Goal: Task Accomplishment & Management: Manage account settings

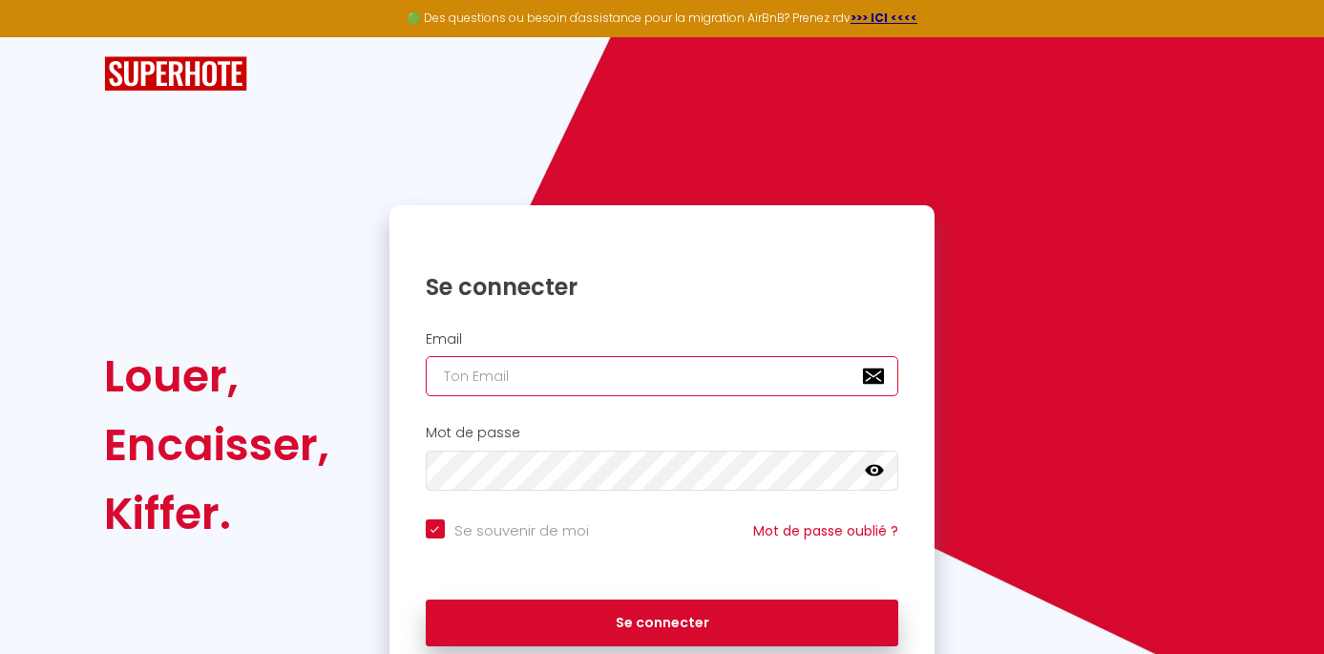
click at [525, 376] on input "email" at bounding box center [662, 376] width 473 height 40
type input "l"
checkbox input "true"
type input "la"
checkbox input "true"
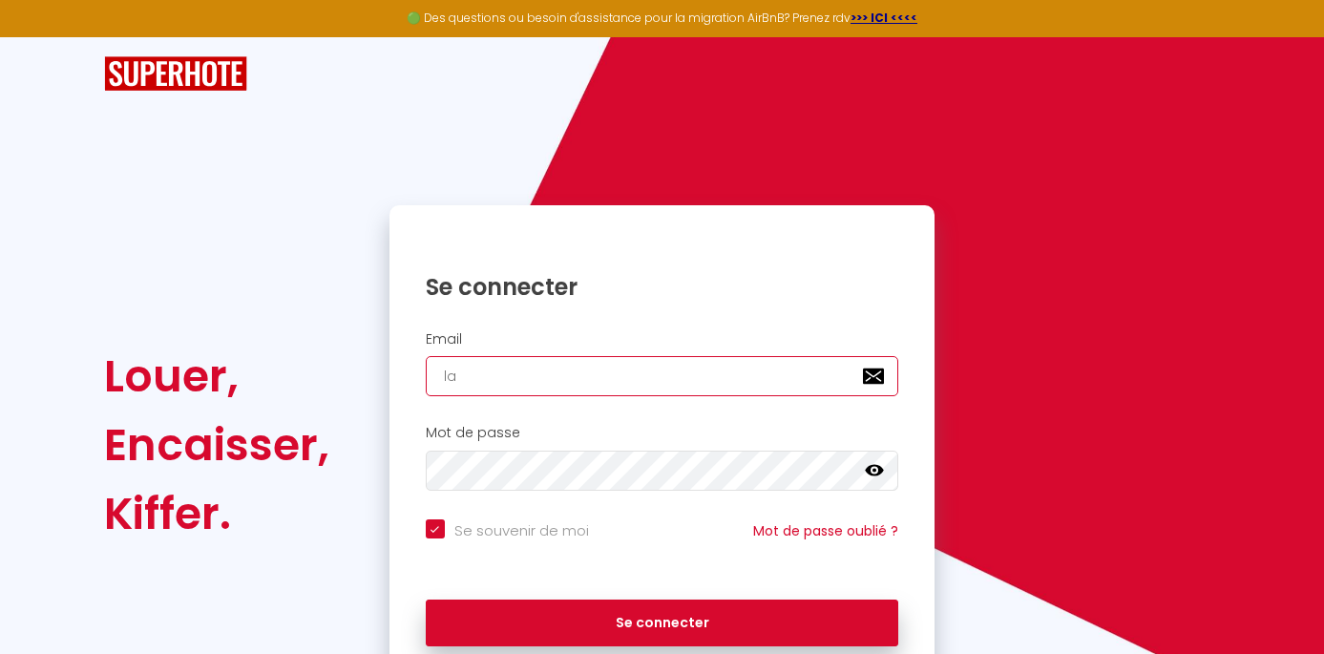
type input "lal"
checkbox input "true"
type input "lalo"
checkbox input "true"
type input "lalog"
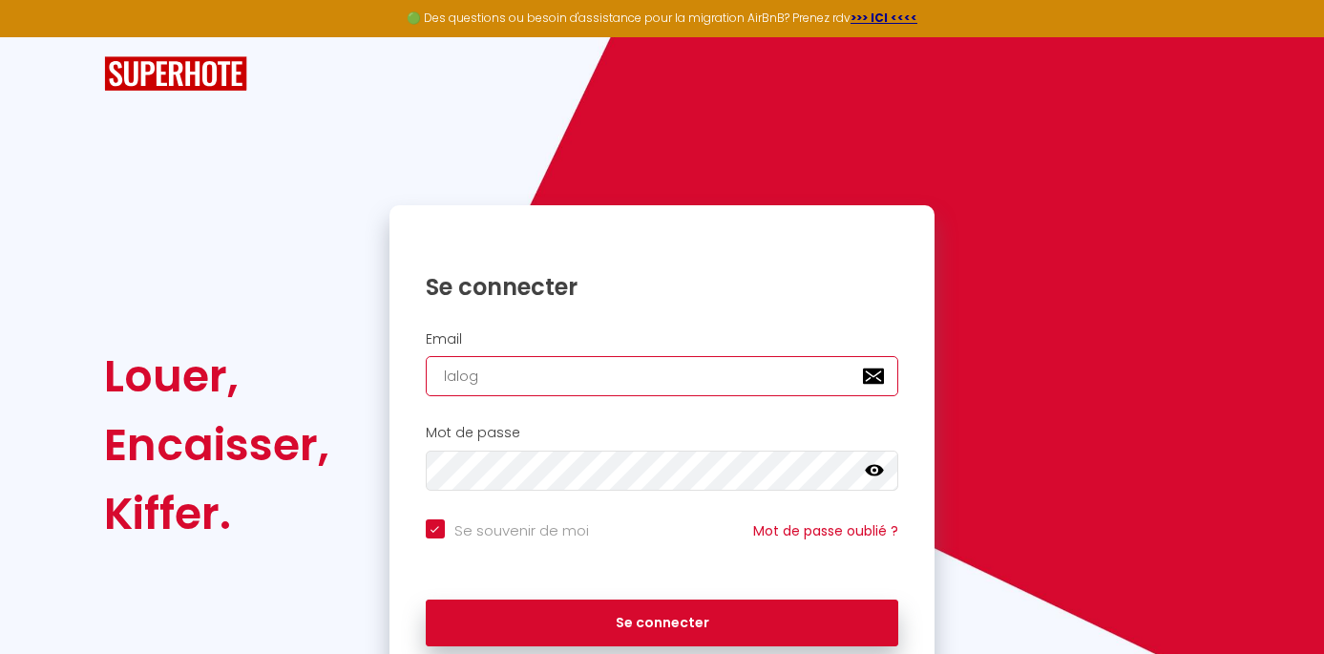
checkbox input "true"
type input "laloge"
checkbox input "true"
type input "laloge."
checkbox input "true"
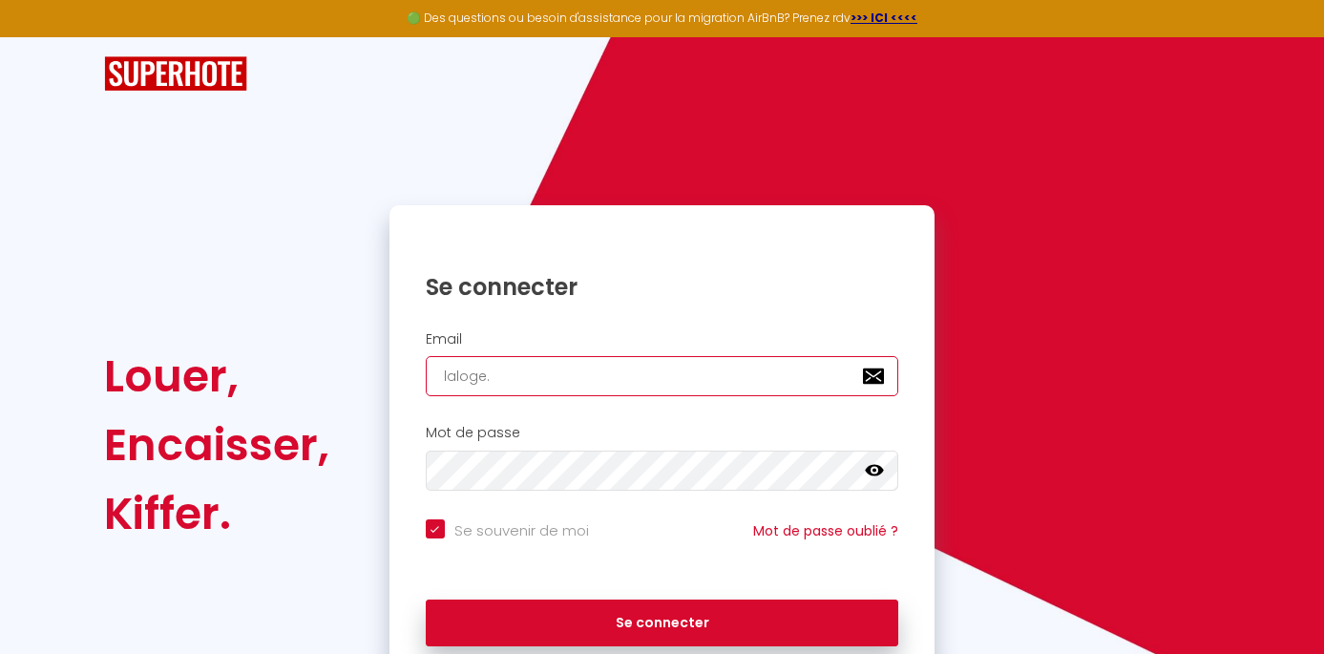
type input "laloge.c"
checkbox input "true"
type input "[DOMAIN_NAME]"
checkbox input "true"
type input "laloge.con"
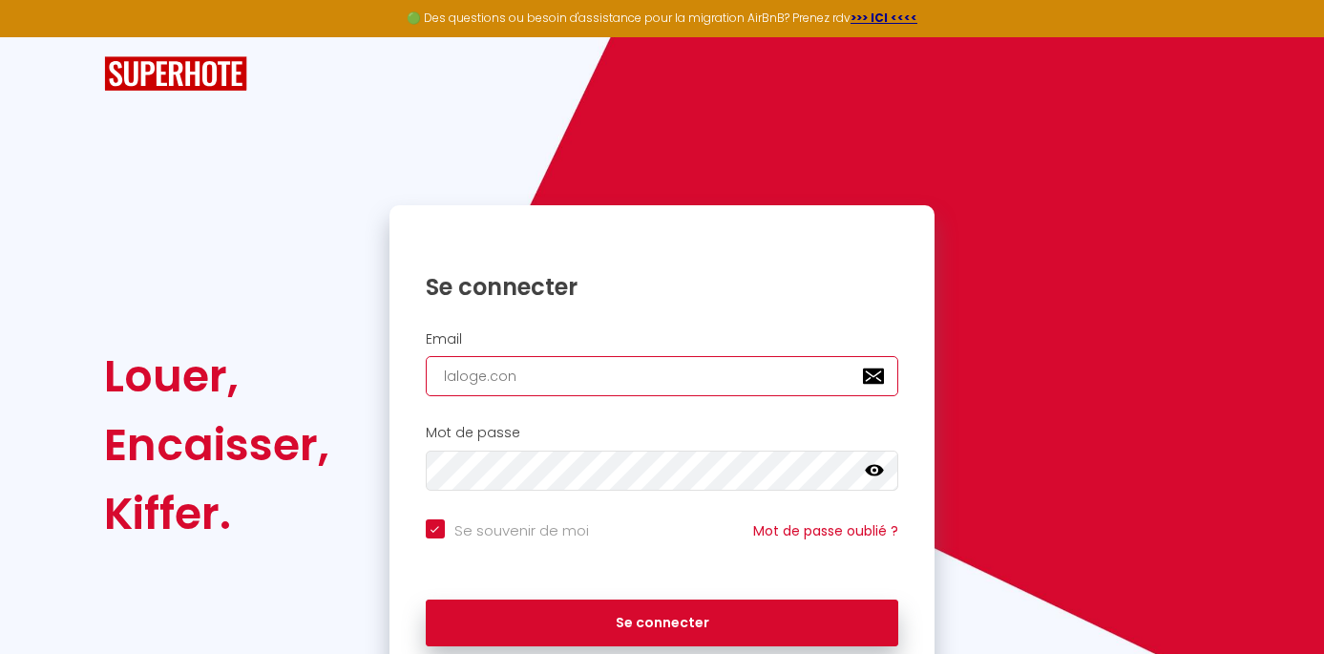
checkbox input "true"
type input "laloge.conc"
checkbox input "true"
type input "laloge.conci"
checkbox input "true"
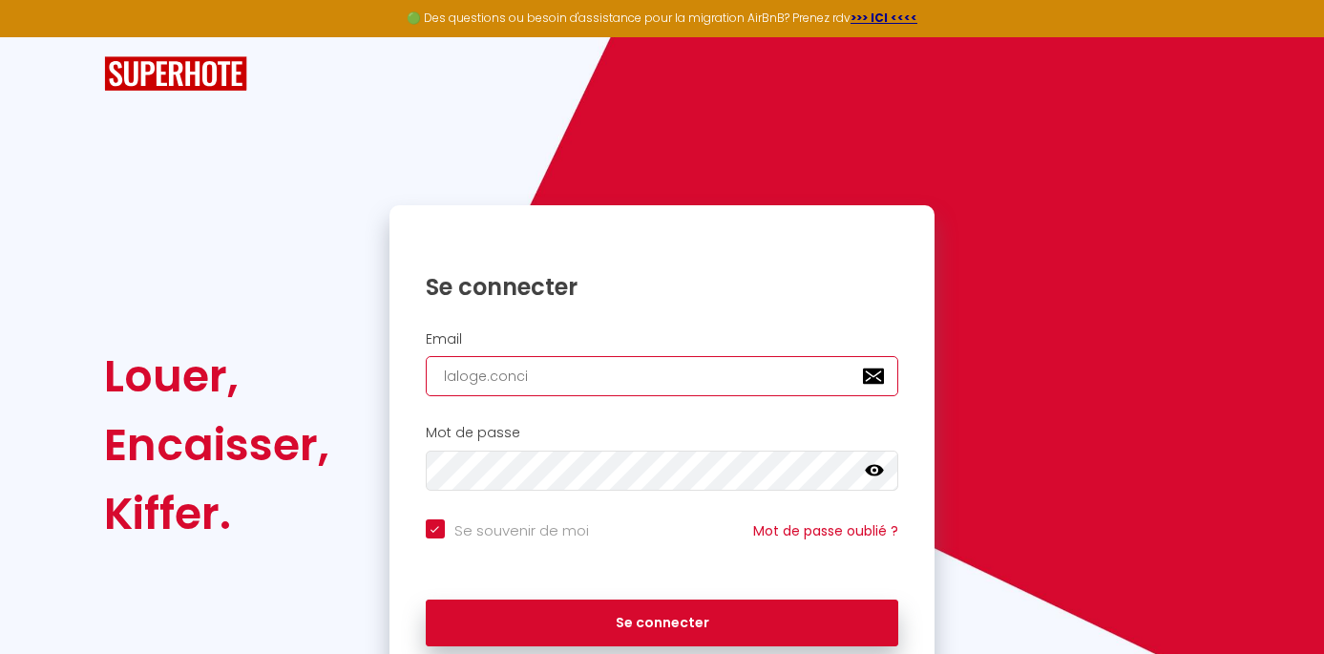
type input "laloge.concie"
checkbox input "true"
type input "laloge.concier"
checkbox input "true"
type input "laloge.concierg"
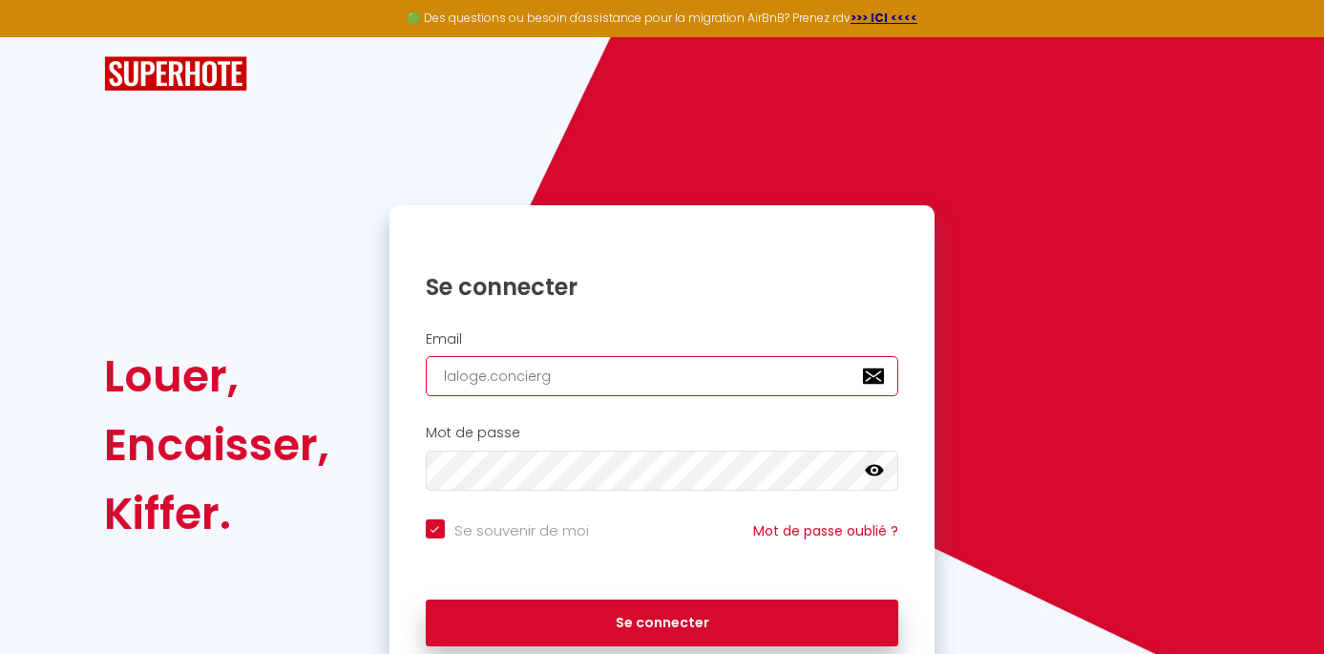
checkbox input "true"
type input "laloge.conciergr"
checkbox input "true"
type input "laloge.concierg"
checkbox input "true"
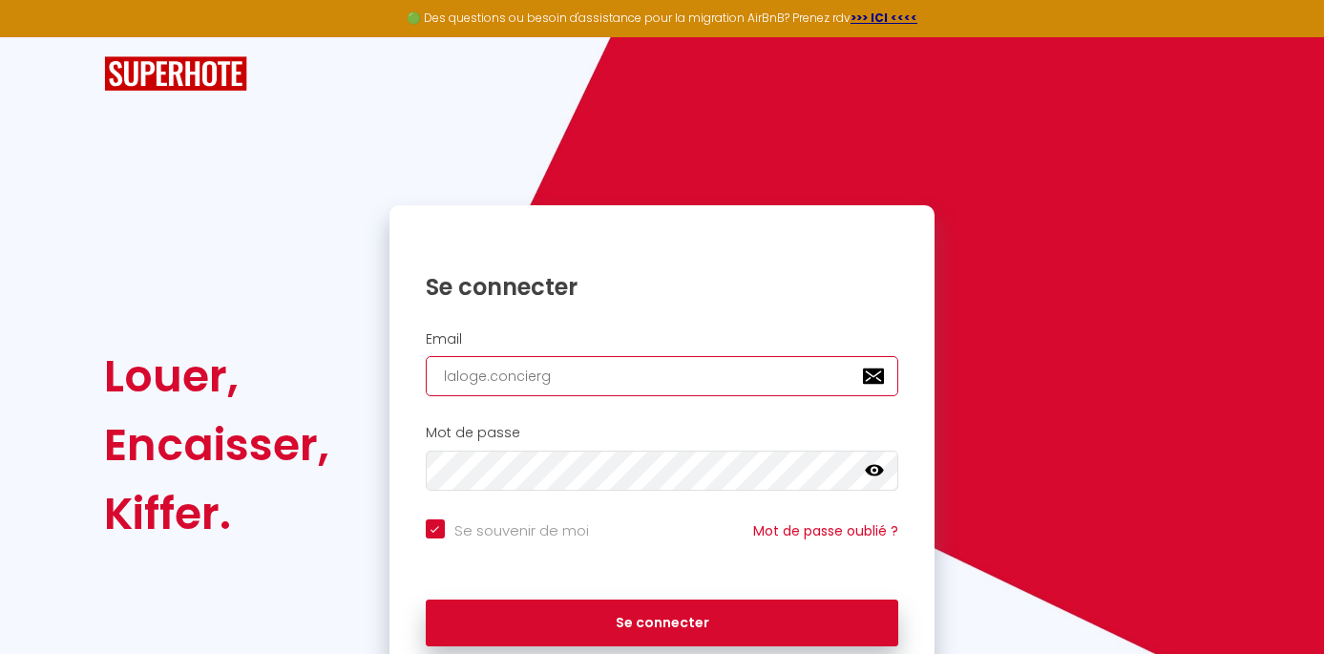
type input "laloge.concierge"
checkbox input "true"
type input "laloge.concierger"
checkbox input "true"
type input "laloge.conciergeri"
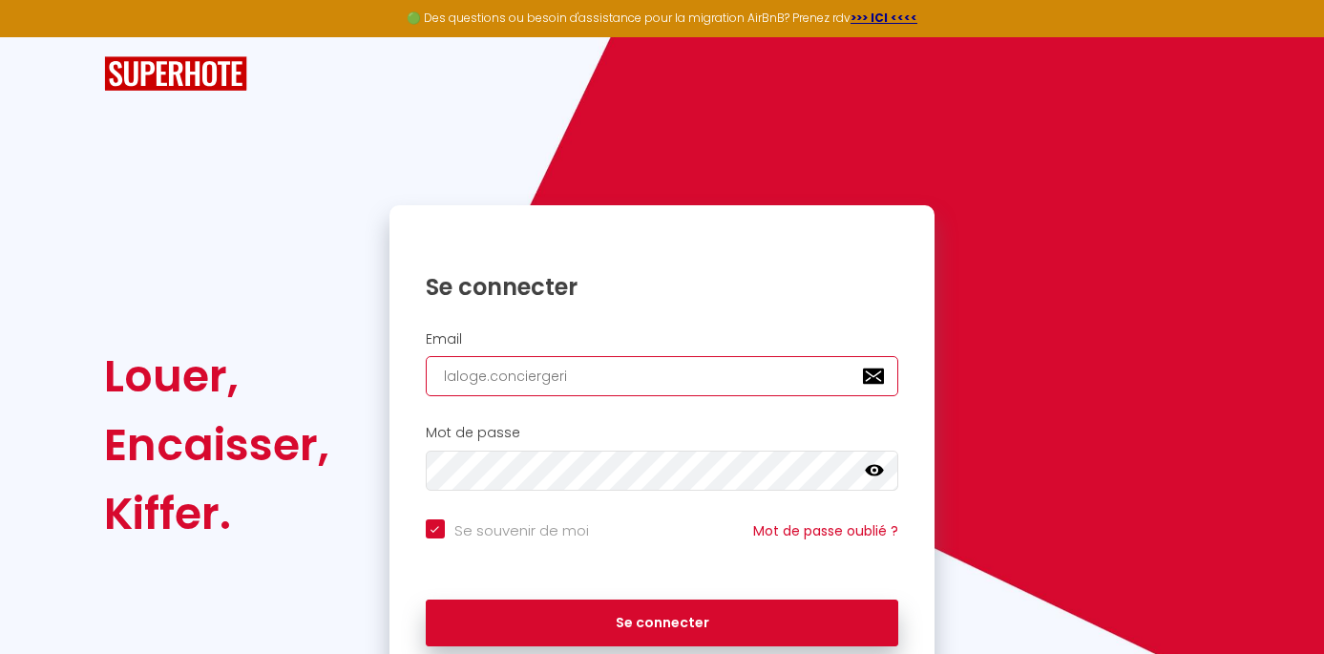
checkbox input "true"
type input "laloge.conciergerie"
checkbox input "true"
type input "laloge.conciergerie7"
checkbox input "true"
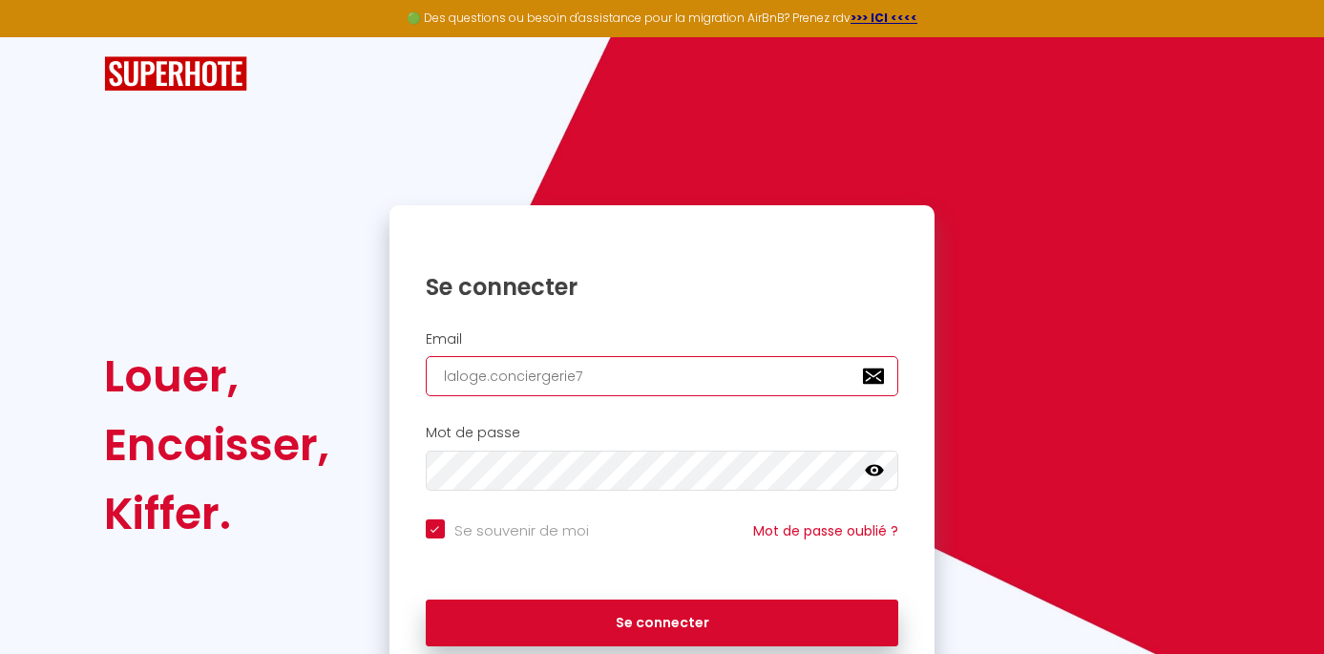
type input "laloge.conciergerie73"
checkbox input "true"
type input "laloge.conciergerie73@"
checkbox input "true"
type input "laloge.conciergerie73@g"
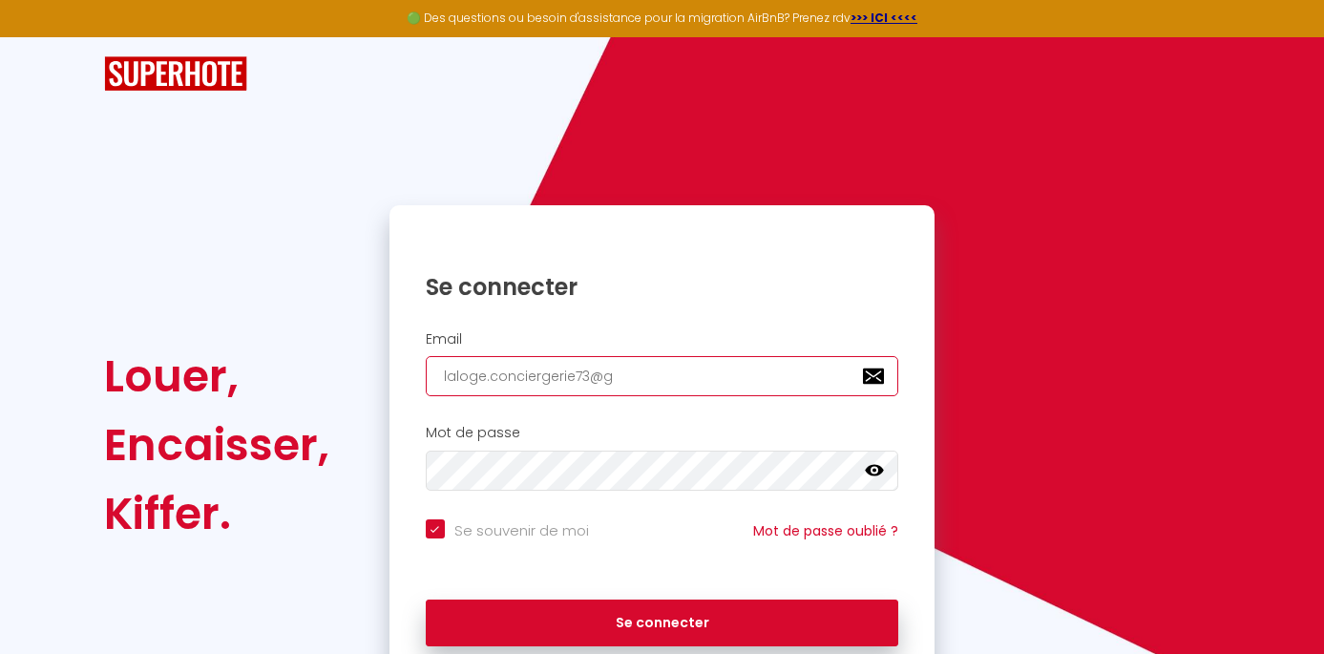
checkbox input "true"
type input "laloge.conciergerie73@gm"
checkbox input "true"
type input "laloge.conciergerie73@gma"
checkbox input "true"
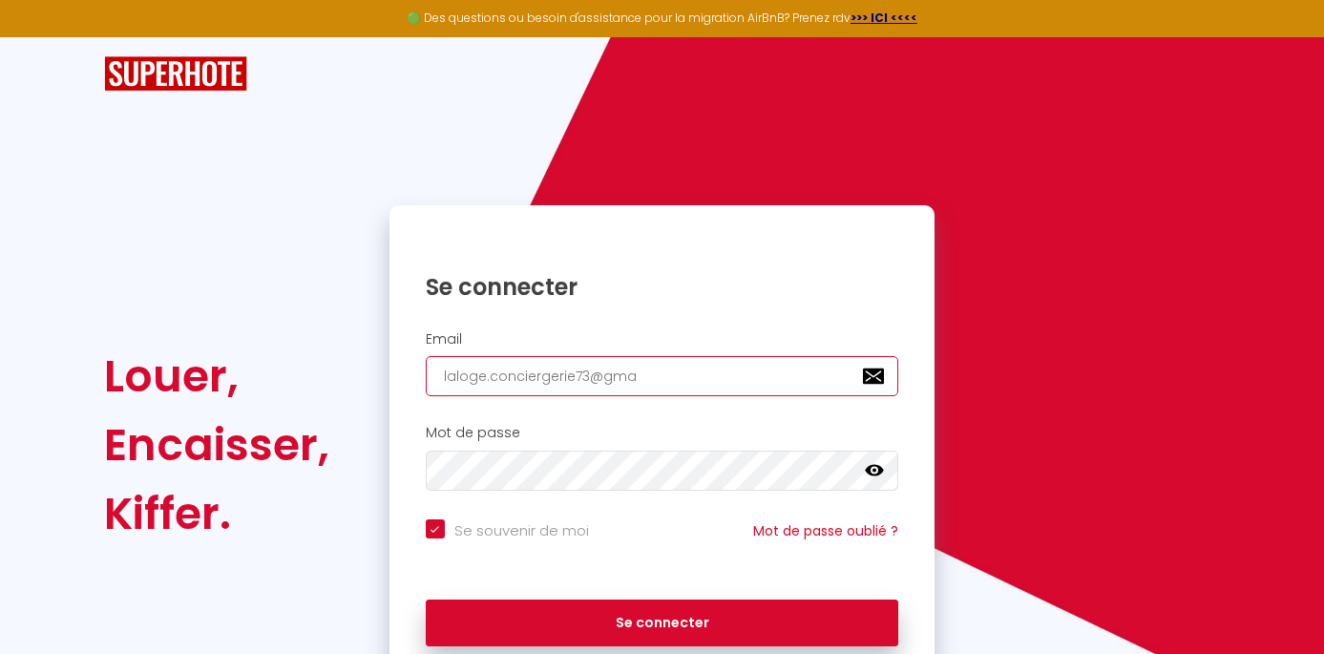
type input "laloge.conciergerie73@gmai"
checkbox input "true"
type input "[EMAIL_ADDRESS]"
checkbox input "true"
type input "[EMAIL_ADDRESS]."
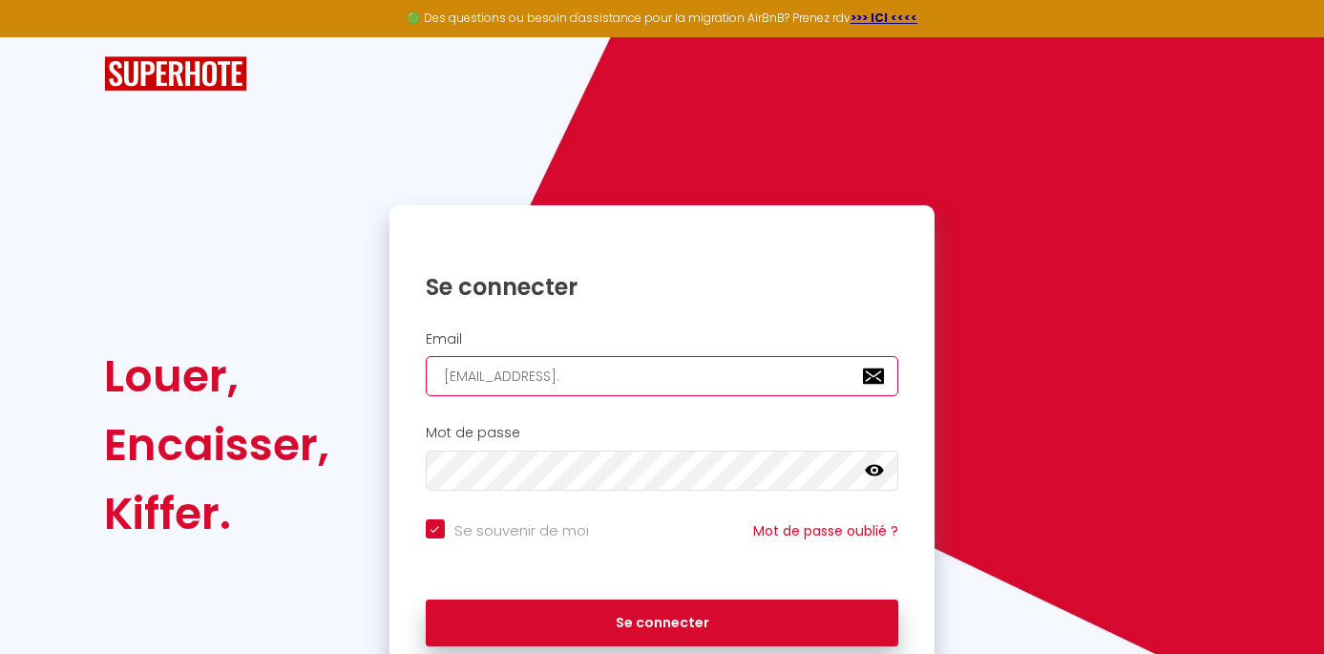
checkbox input "true"
type input "laloge.conciergerie73@gmail.c"
checkbox input "true"
type input "[EMAIL_ADDRESS][DOMAIN_NAME]"
checkbox input "true"
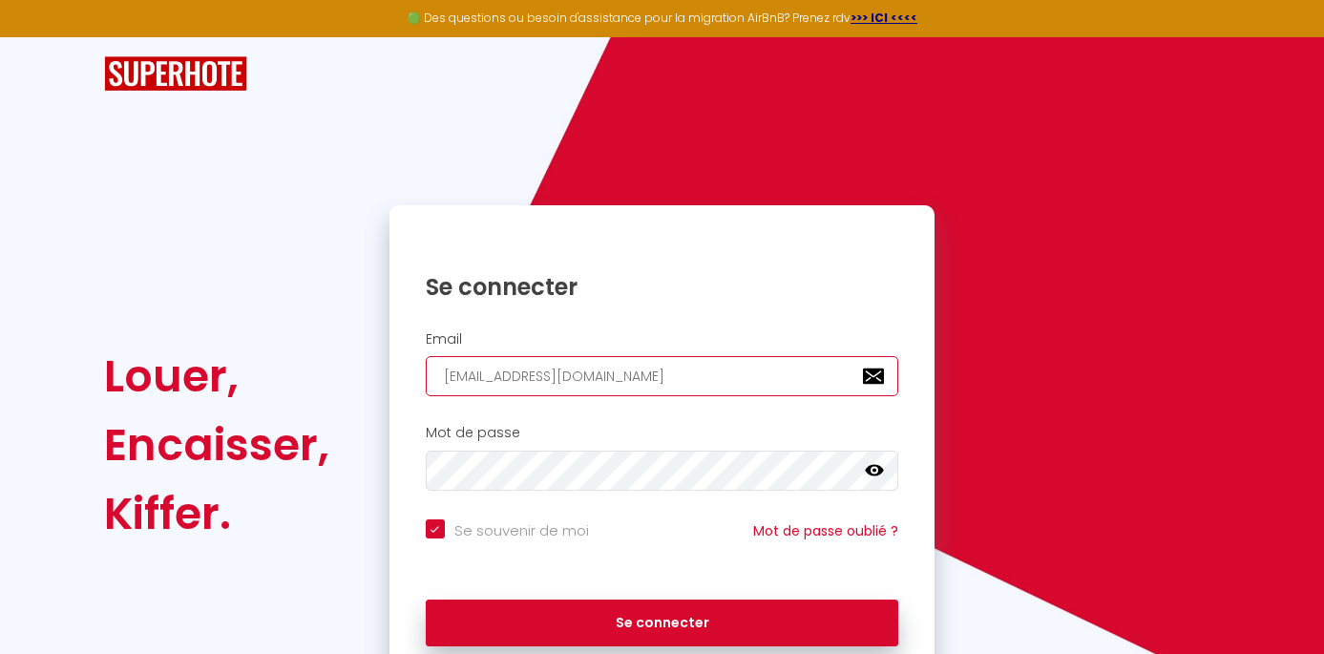
type input "[EMAIL_ADDRESS][DOMAIN_NAME]"
checkbox input "true"
type input "[EMAIL_ADDRESS][DOMAIN_NAME]"
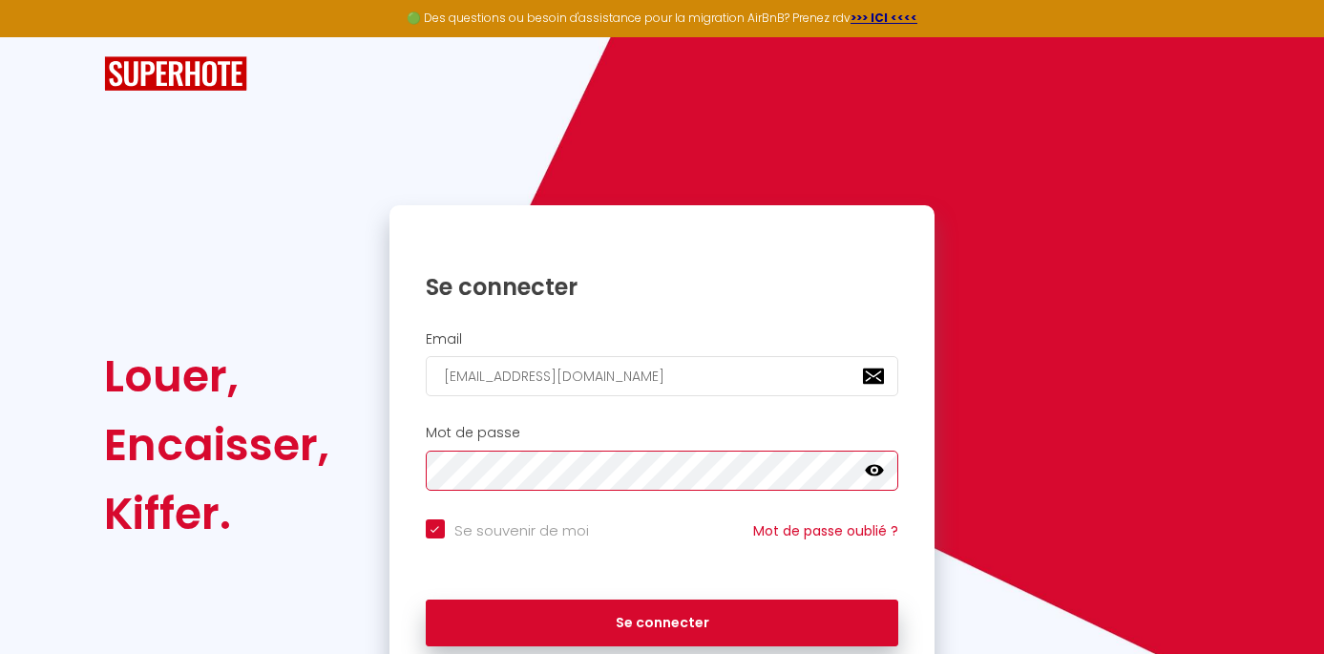
click at [426, 599] on button "Se connecter" at bounding box center [662, 623] width 473 height 48
checkbox input "true"
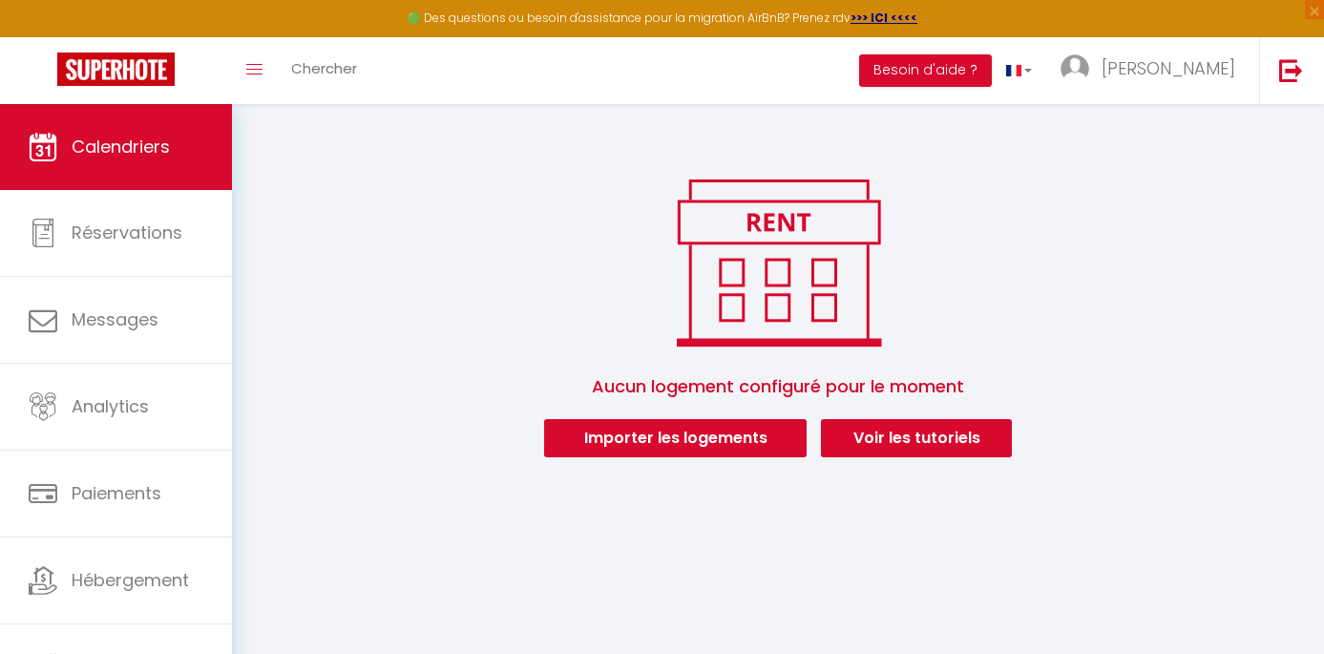
scroll to position [104, 0]
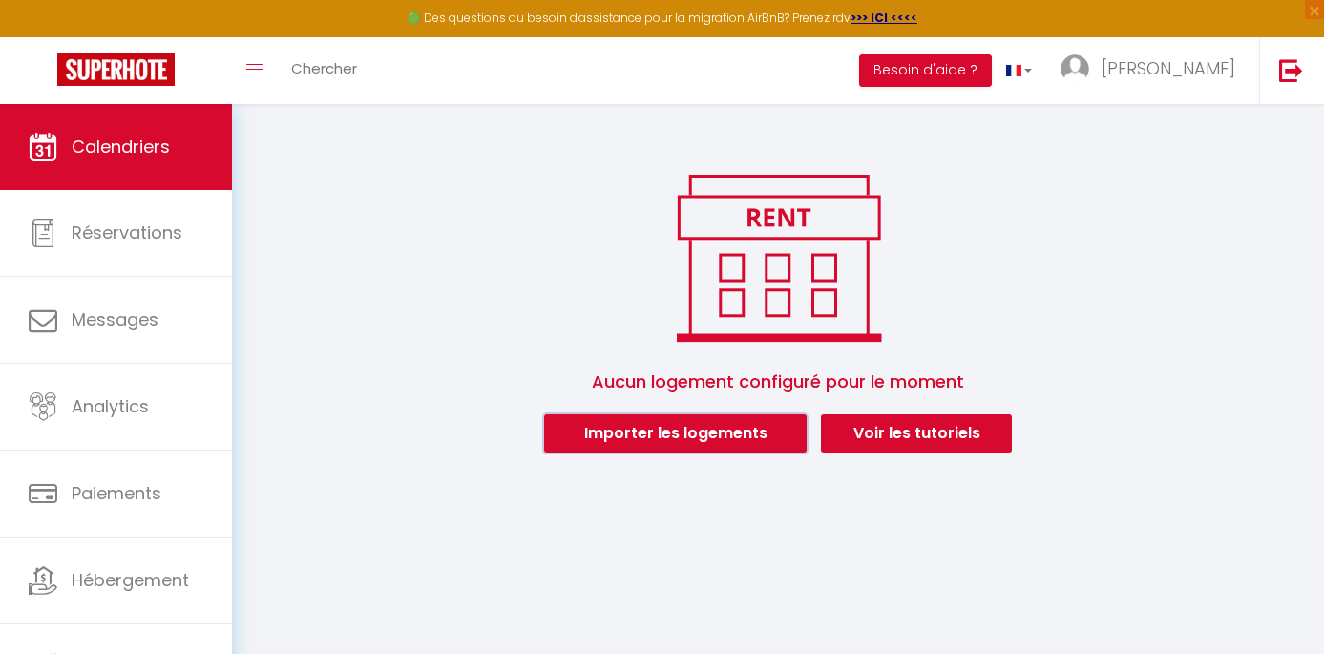
click at [637, 434] on button "Importer les logements" at bounding box center [675, 433] width 262 height 38
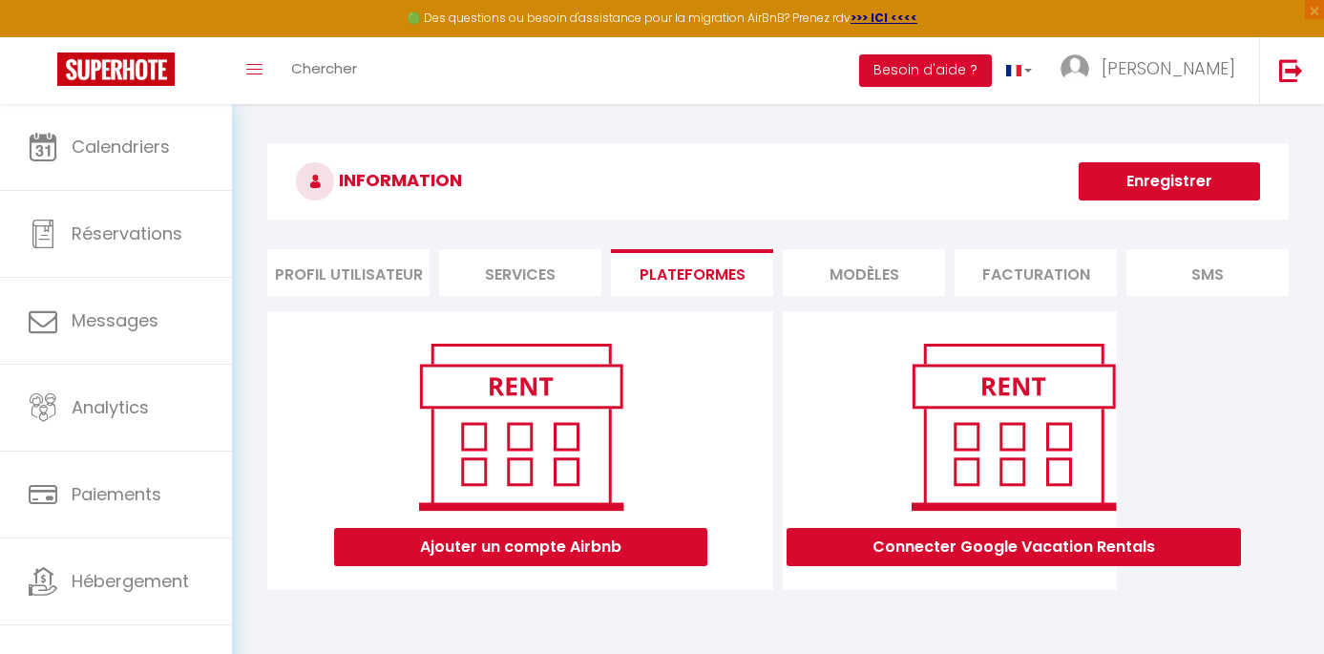
scroll to position [104, 0]
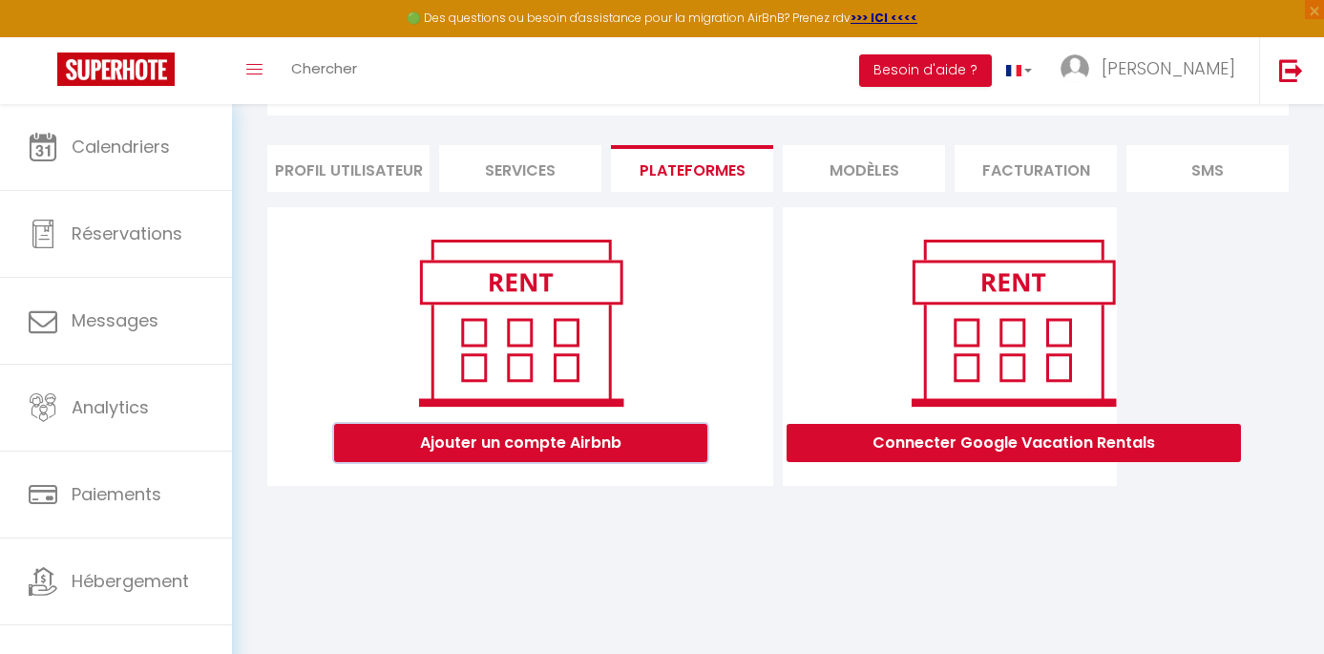
click at [504, 447] on button "Ajouter un compte Airbnb" at bounding box center [520, 443] width 373 height 38
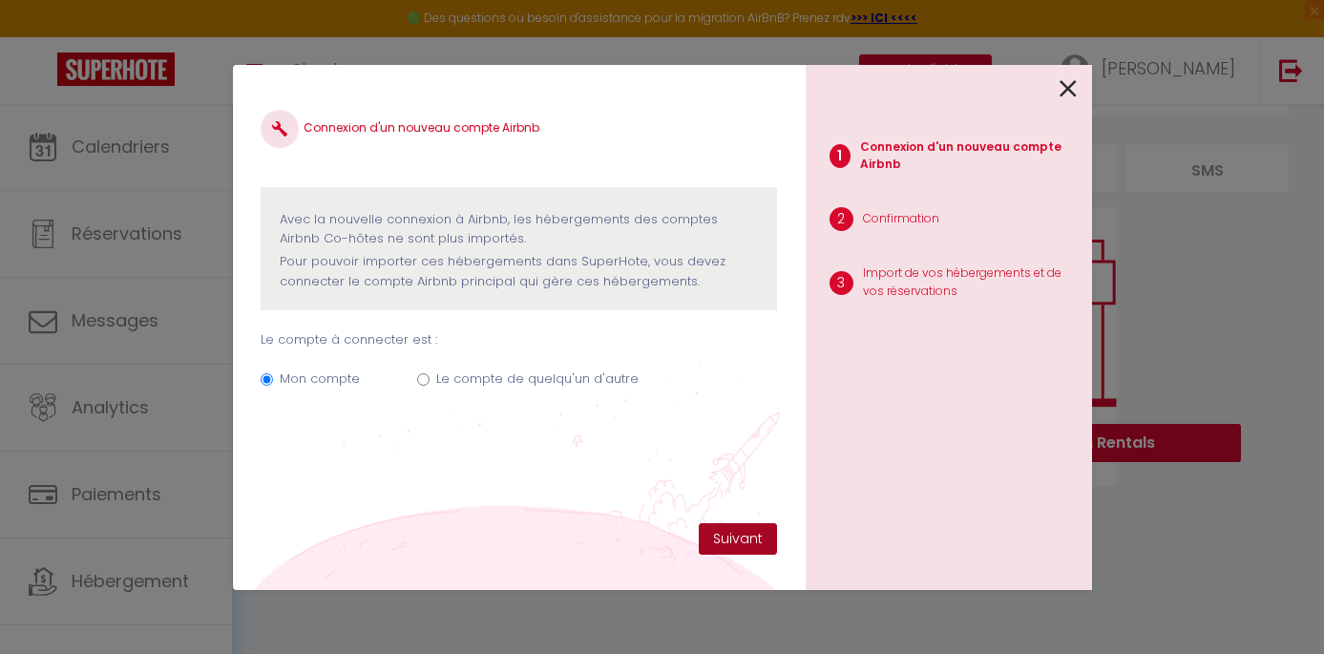
click at [726, 540] on button "Suivant" at bounding box center [738, 539] width 78 height 32
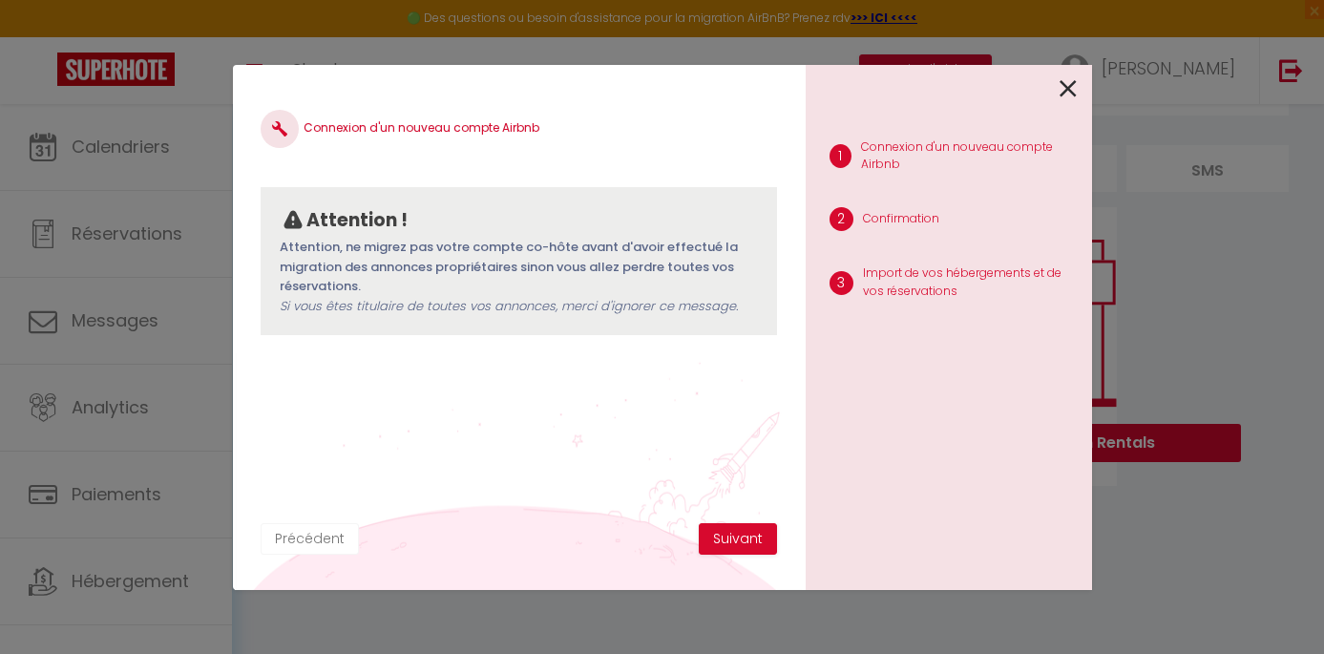
click at [313, 528] on button "Précédent" at bounding box center [310, 539] width 98 height 32
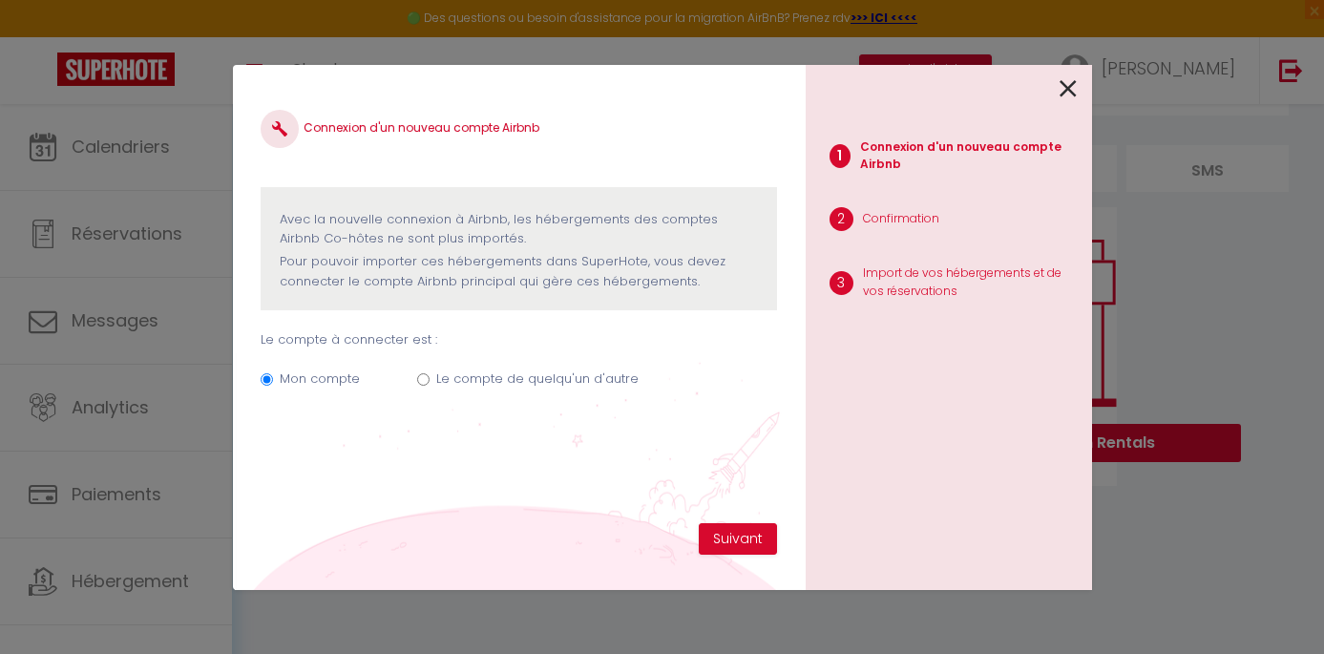
click at [423, 379] on input "Le compte de quelqu'un d'autre" at bounding box center [423, 379] width 12 height 12
radio input "true"
radio input "false"
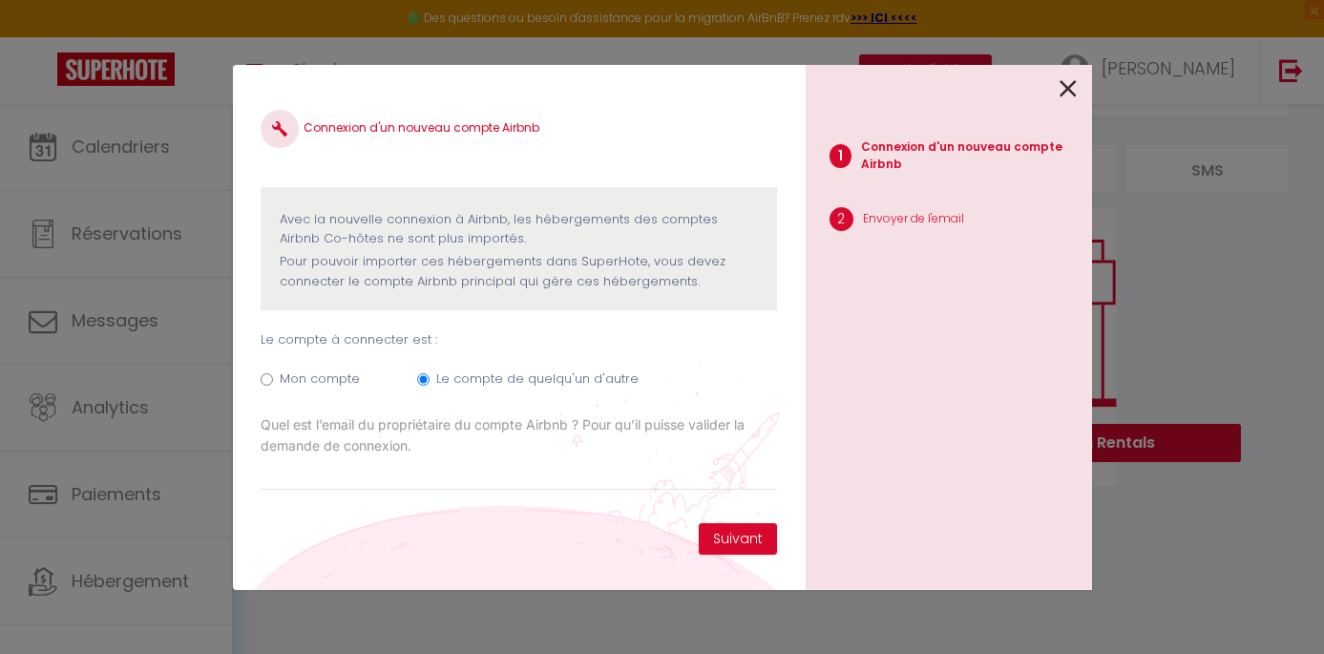
click at [335, 429] on label "Quel est l’email du propriétaire du compte Airbnb ? Pour qu’il puisse valider l…" at bounding box center [518, 435] width 515 height 42
click at [0, 0] on input "[EMAIL_ADDRESS][DOMAIN_NAME]" at bounding box center [0, 0] width 0 height 0
click at [346, 440] on label "Quel est l’email du propriétaire du compte Airbnb ? Pour qu’il puisse valider l…" at bounding box center [518, 435] width 515 height 42
click at [0, 0] on input "[EMAIL_ADDRESS][DOMAIN_NAME]" at bounding box center [0, 0] width 0 height 0
click at [400, 429] on label "Quel est l’email du propriétaire du compte Airbnb ? Pour qu’il puisse valider l…" at bounding box center [518, 435] width 515 height 42
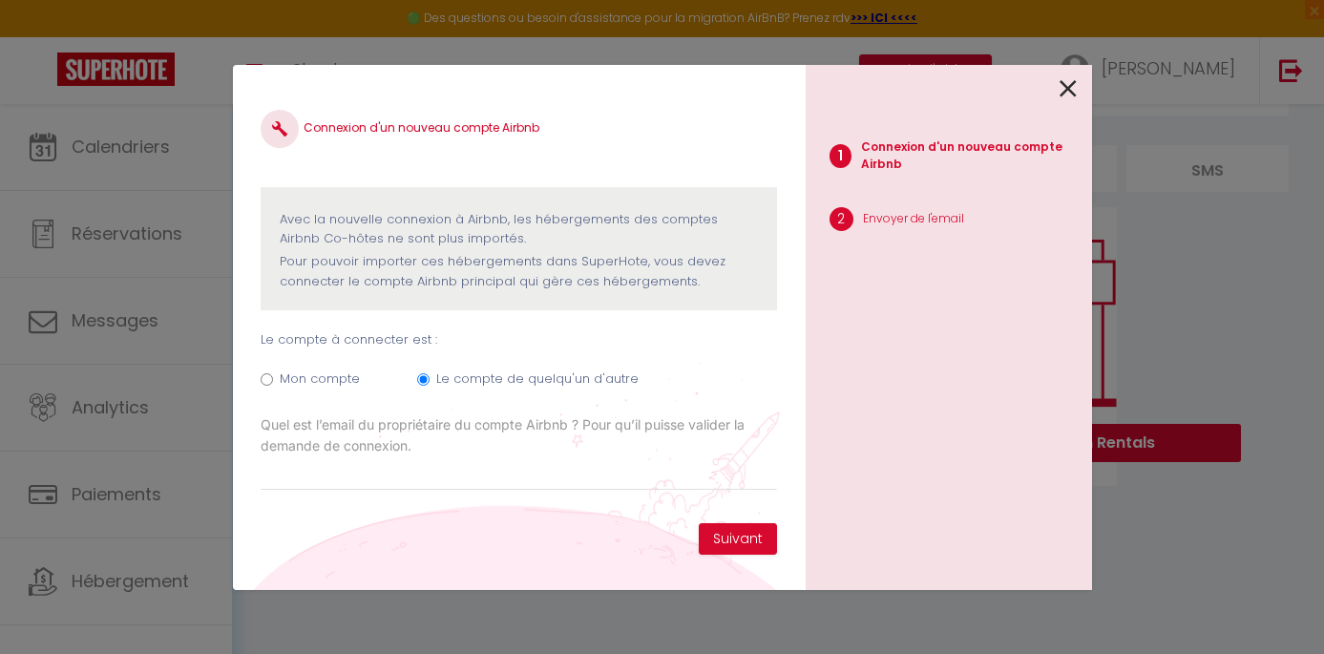
click at [0, 0] on input "[EMAIL_ADDRESS][DOMAIN_NAME]" at bounding box center [0, 0] width 0 height 0
click at [369, 480] on input "Email connexion Airbnb" at bounding box center [518, 473] width 515 height 34
paste input "[EMAIL_ADDRESS][DOMAIN_NAME]"
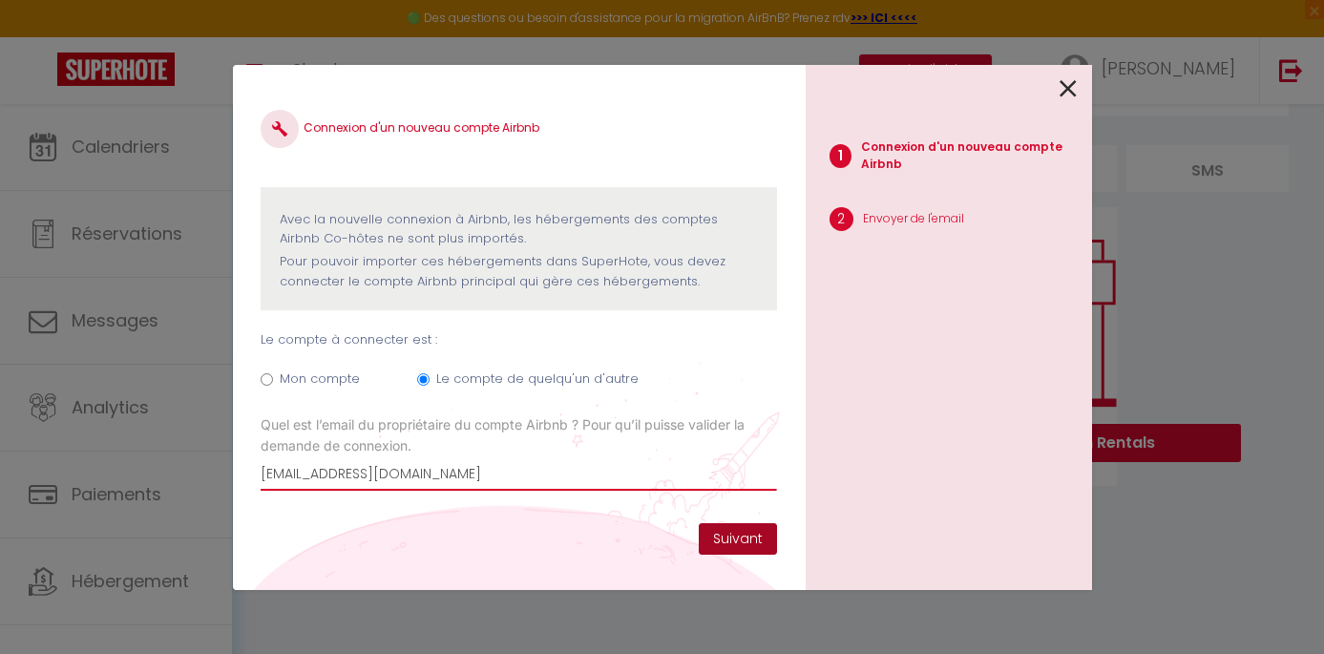
type input "[EMAIL_ADDRESS][DOMAIN_NAME]"
click at [730, 543] on button "Suivant" at bounding box center [738, 539] width 78 height 32
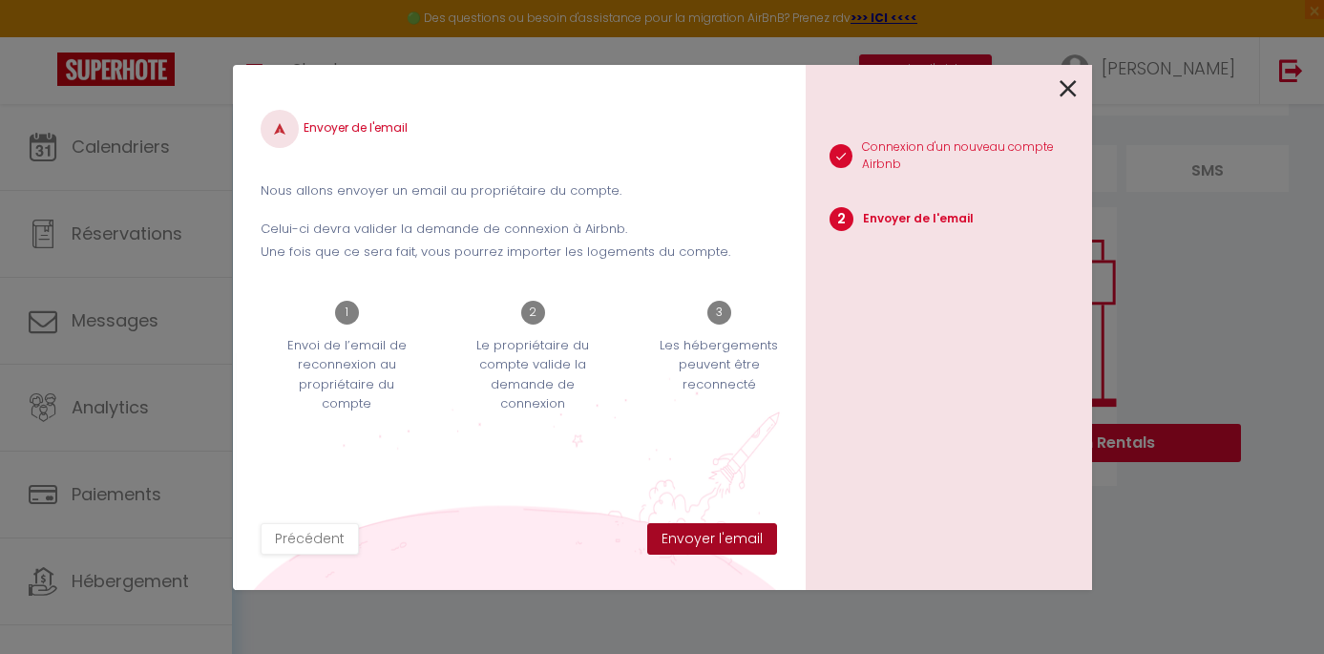
click at [718, 543] on button "Envoyer l'email" at bounding box center [712, 539] width 130 height 32
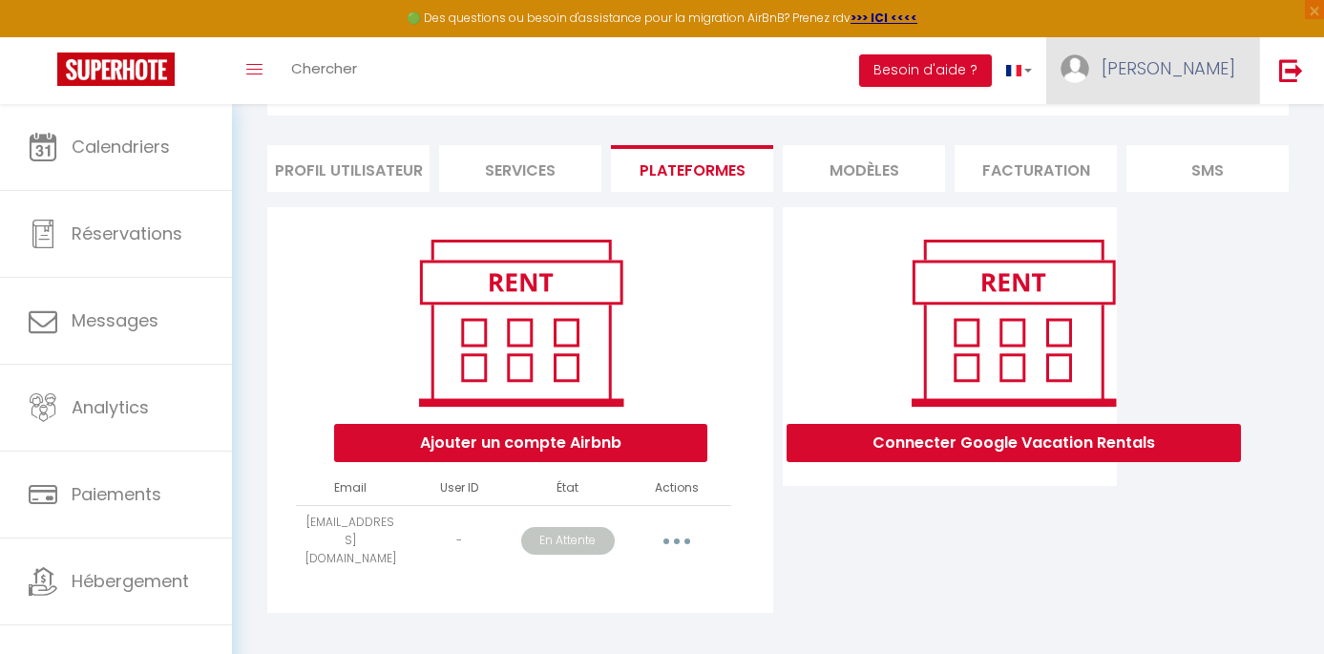
click at [1201, 70] on span "[PERSON_NAME]" at bounding box center [1168, 68] width 134 height 24
click at [1089, 73] on img at bounding box center [1074, 68] width 29 height 29
click at [1089, 71] on img at bounding box center [1074, 68] width 29 height 29
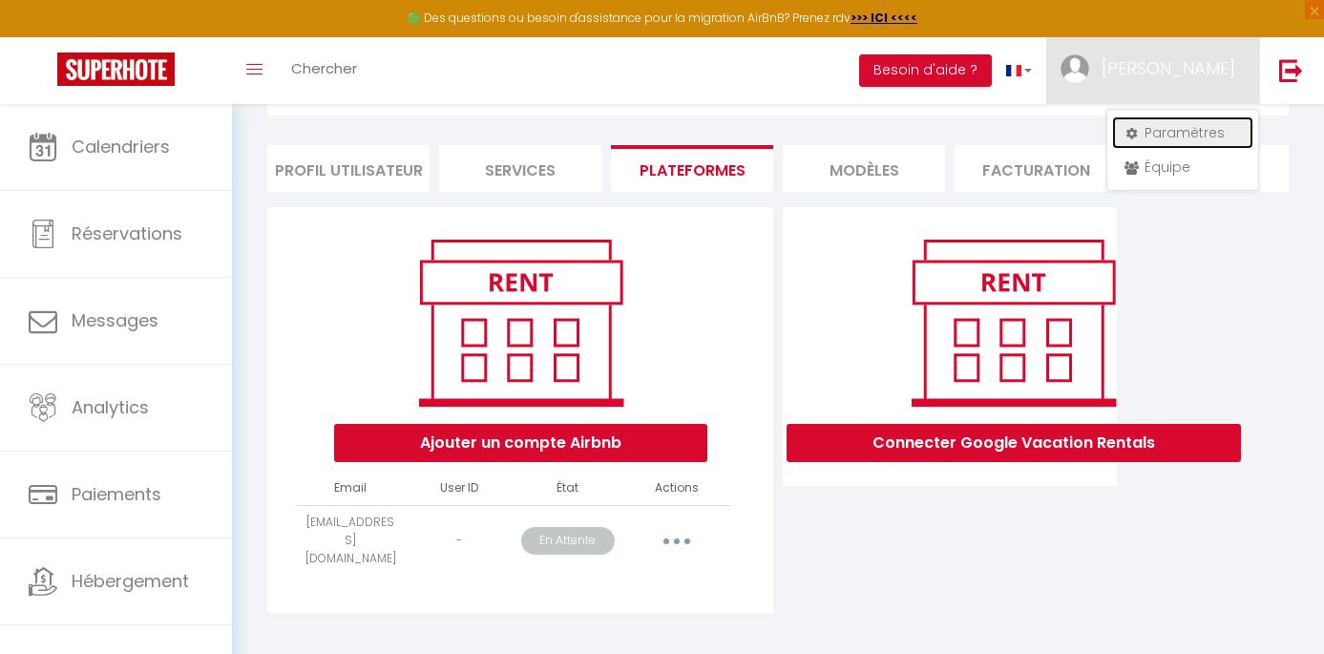
click at [1168, 131] on link "Paramètres" at bounding box center [1182, 132] width 141 height 32
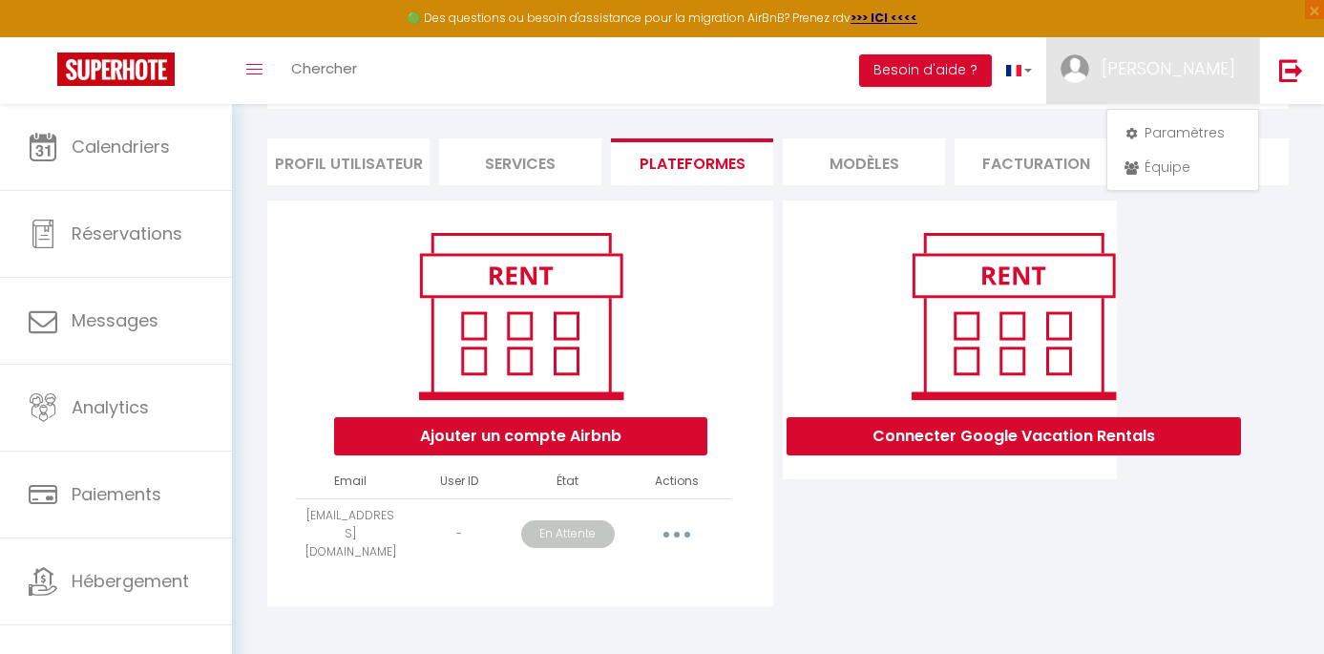
click at [675, 532] on icon "button" at bounding box center [677, 535] width 6 height 6
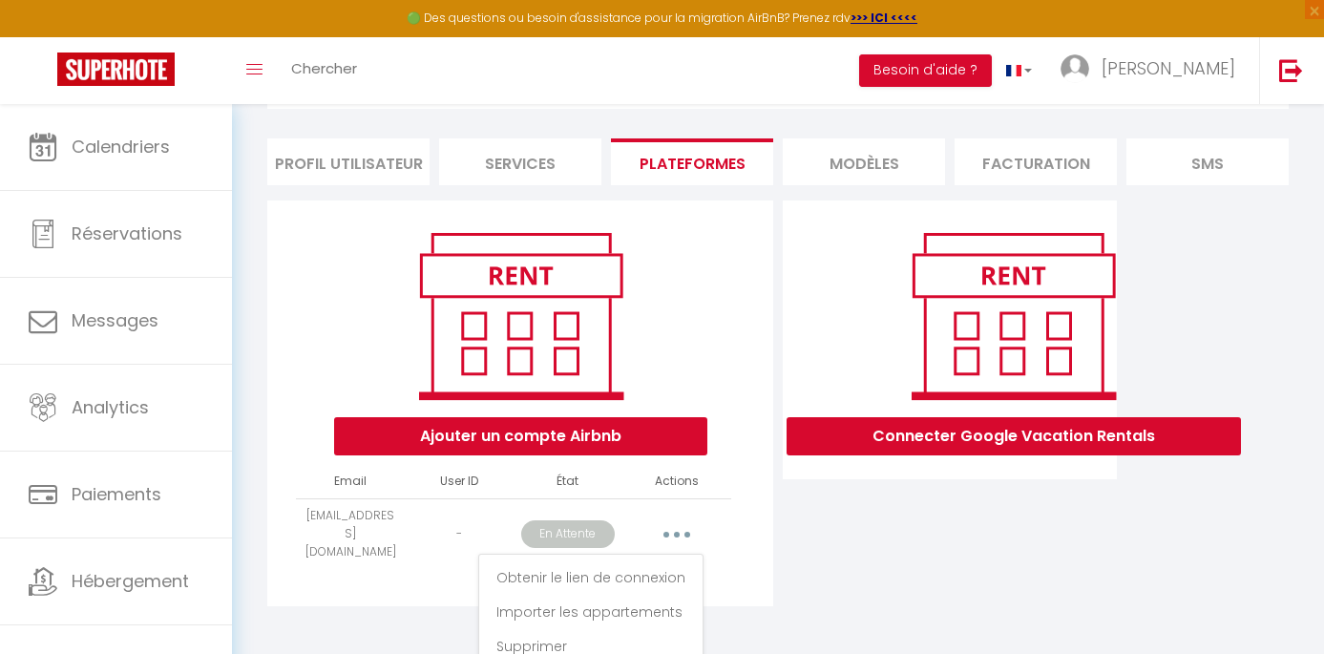
scroll to position [152, 0]
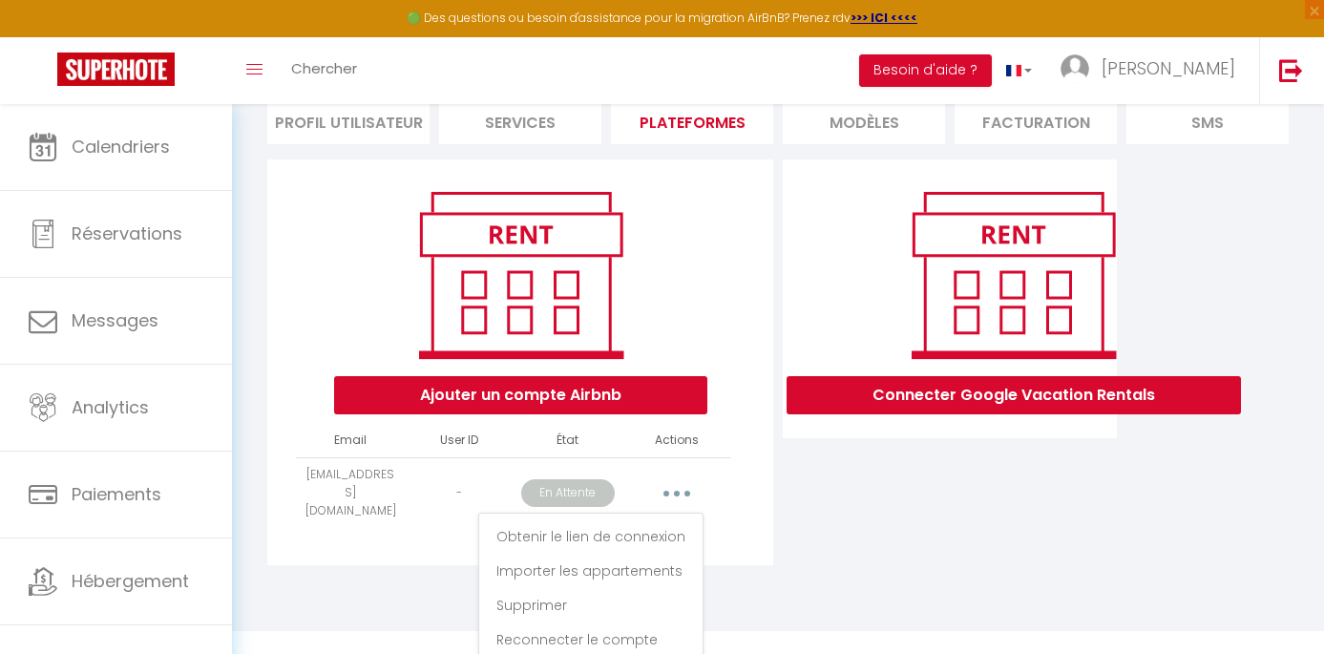
click at [819, 538] on div "Connecter Google Vacation Rentals" at bounding box center [950, 367] width 344 height 417
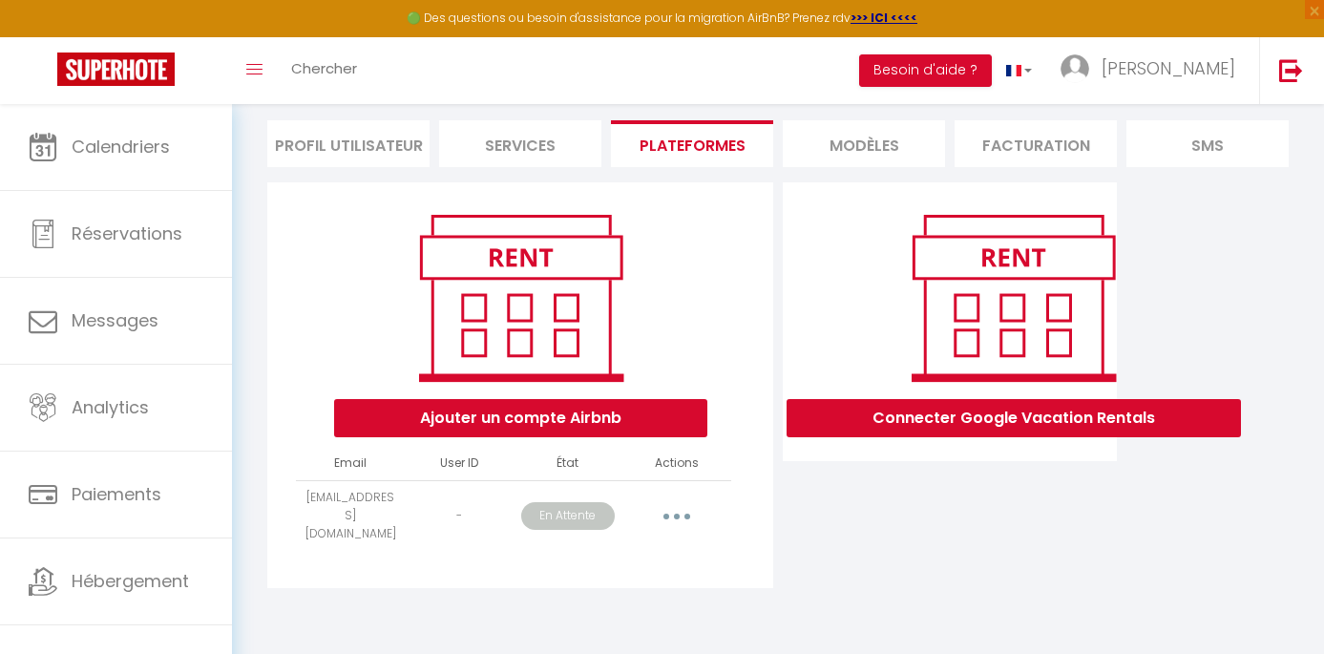
scroll to position [111, 0]
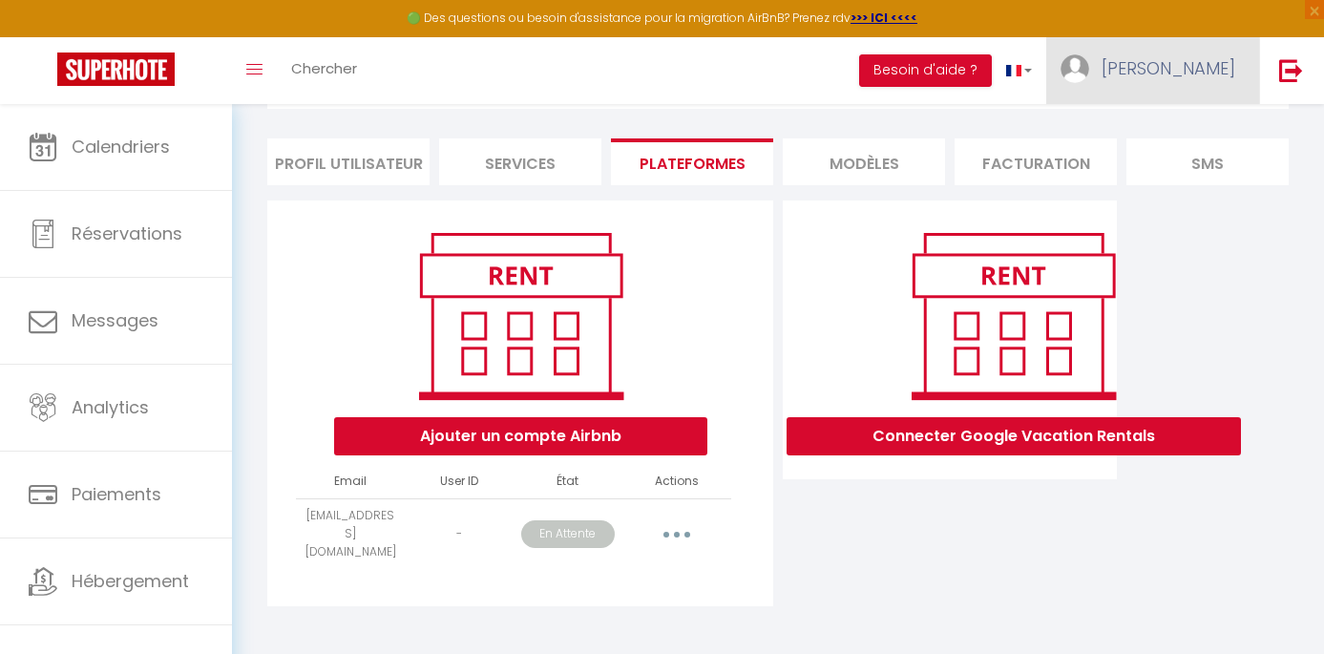
click at [1208, 65] on span "[PERSON_NAME]" at bounding box center [1168, 68] width 134 height 24
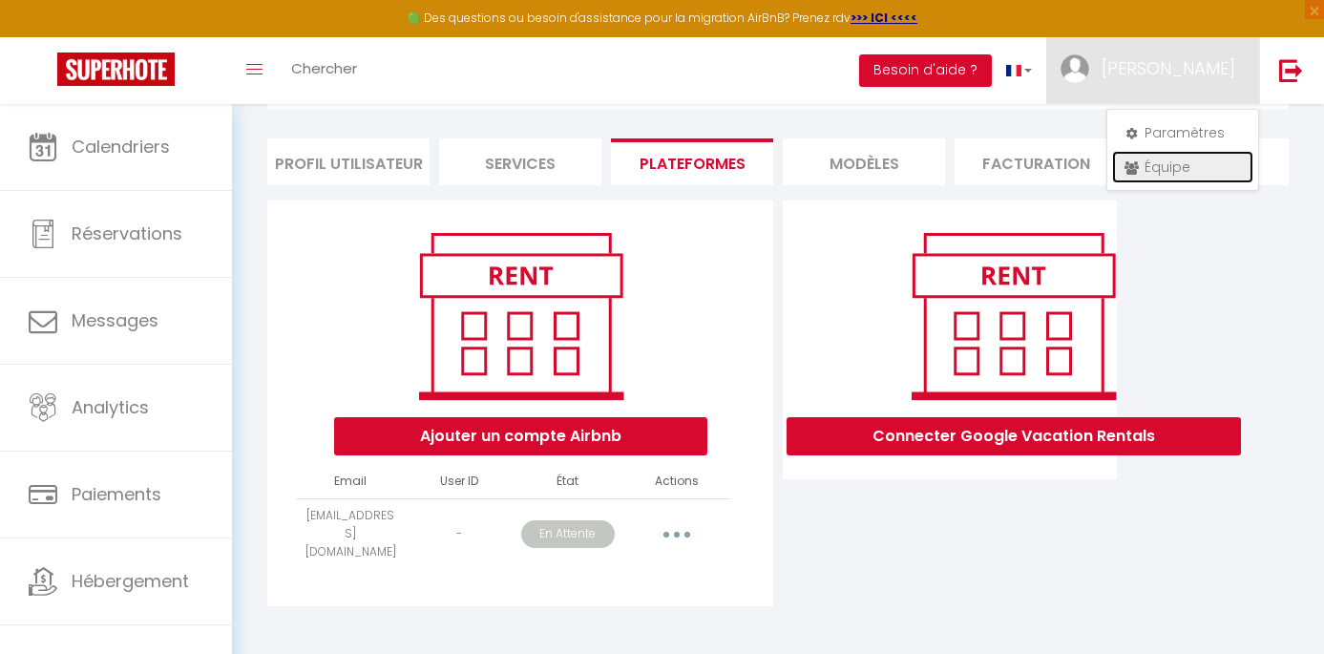
click at [1168, 166] on link "Équipe" at bounding box center [1182, 167] width 141 height 32
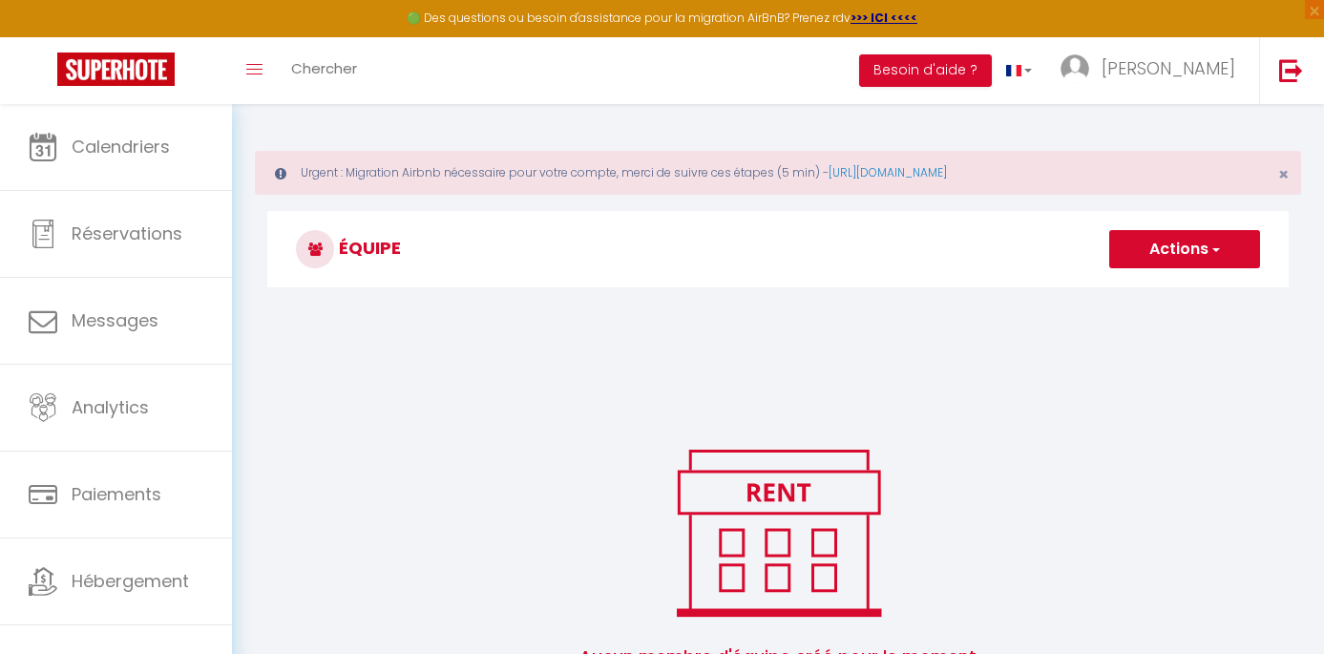
click at [1157, 259] on button "Actions" at bounding box center [1184, 249] width 151 height 38
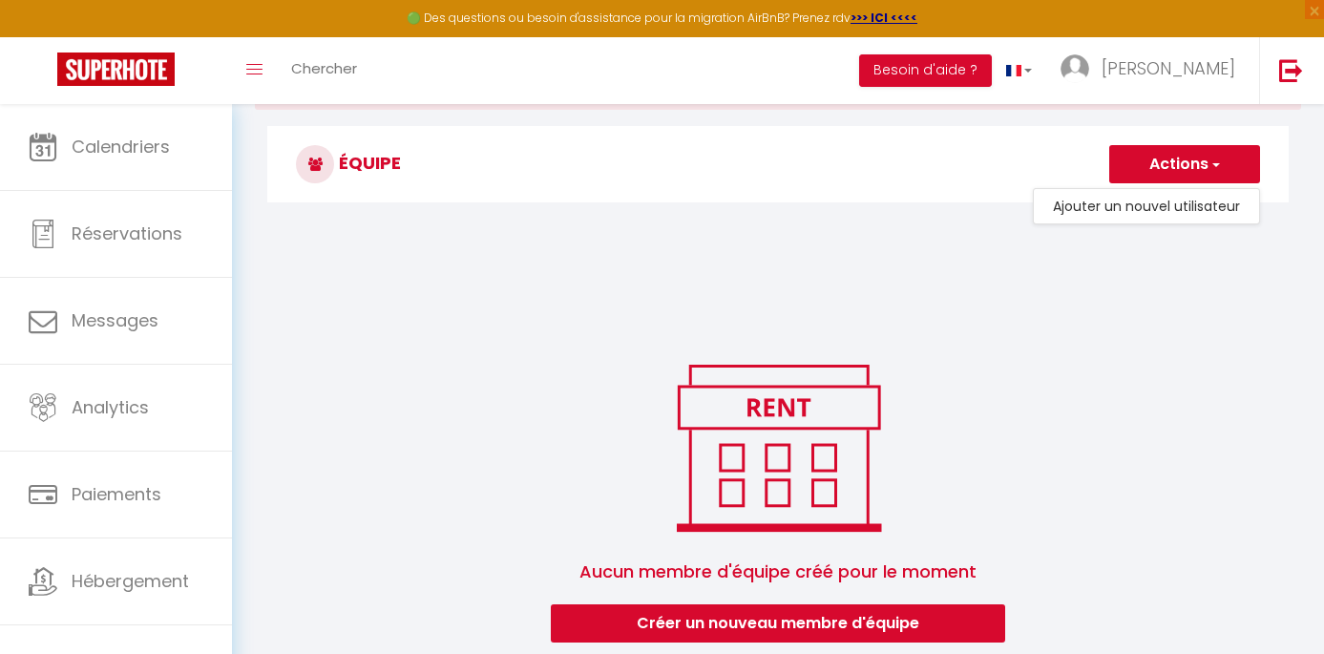
scroll to position [122, 0]
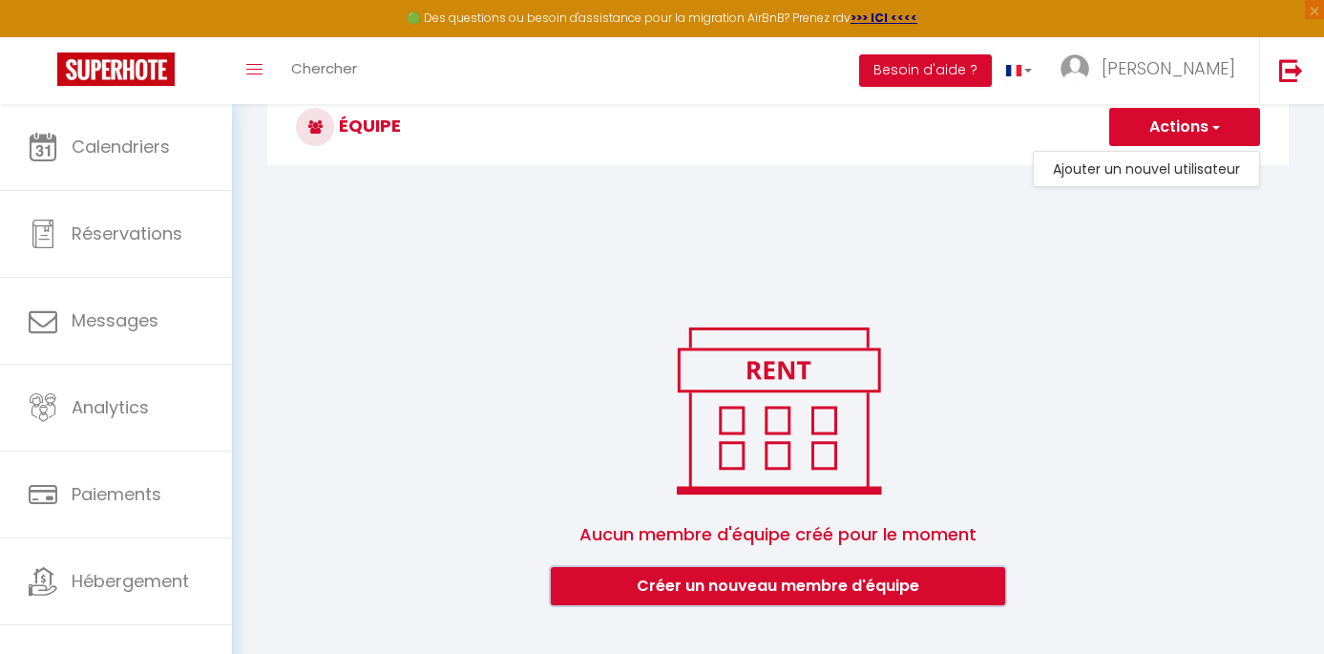
click at [759, 581] on button "Créer un nouveau membre d'équipe" at bounding box center [778, 586] width 454 height 38
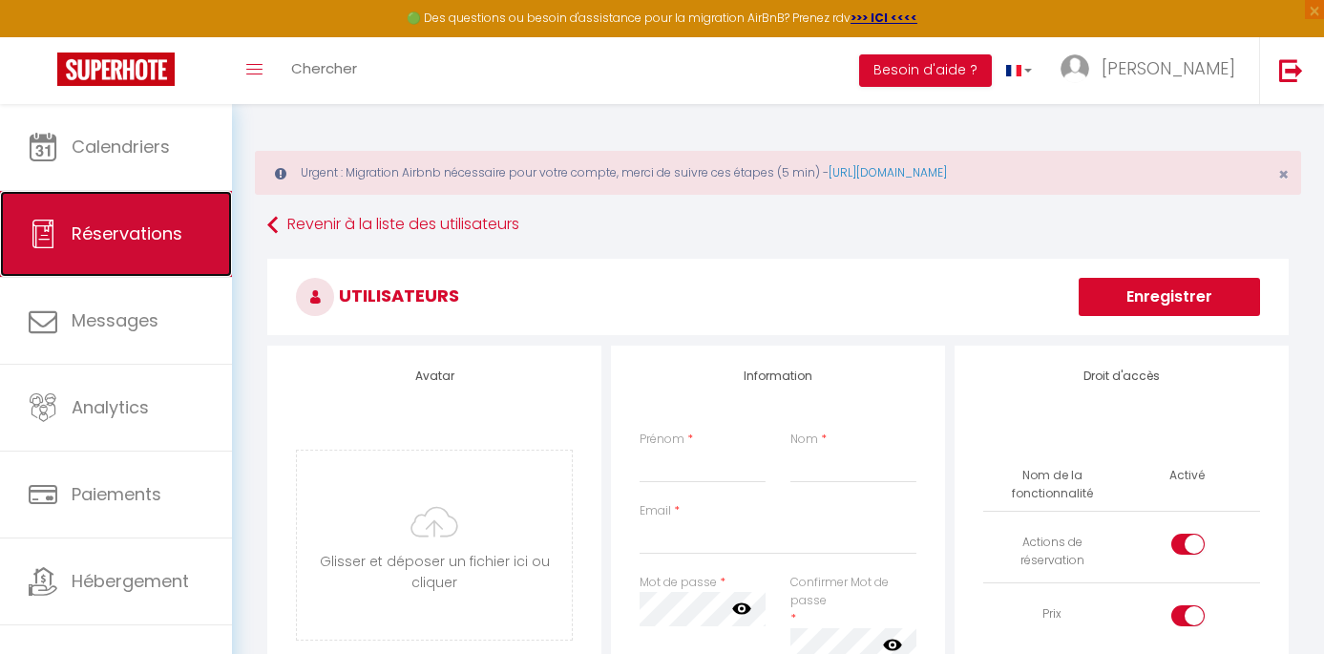
click at [94, 244] on span "Réservations" at bounding box center [127, 233] width 111 height 24
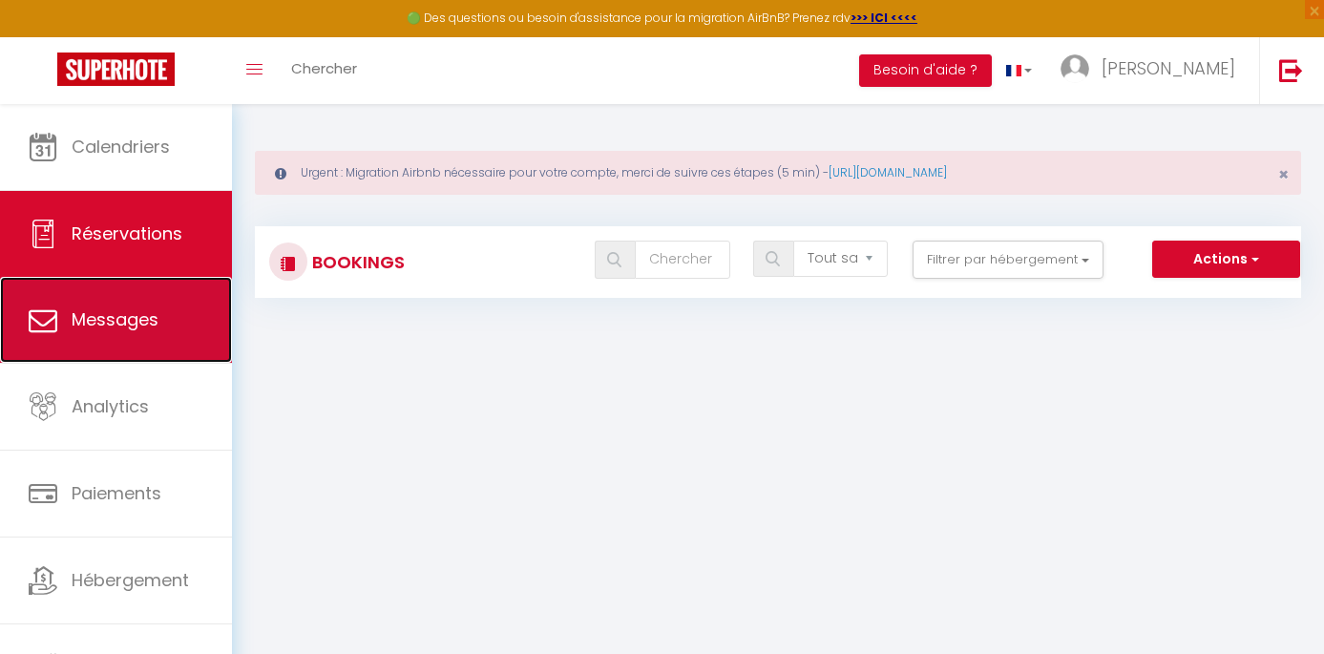
click at [94, 320] on span "Messages" at bounding box center [115, 319] width 87 height 24
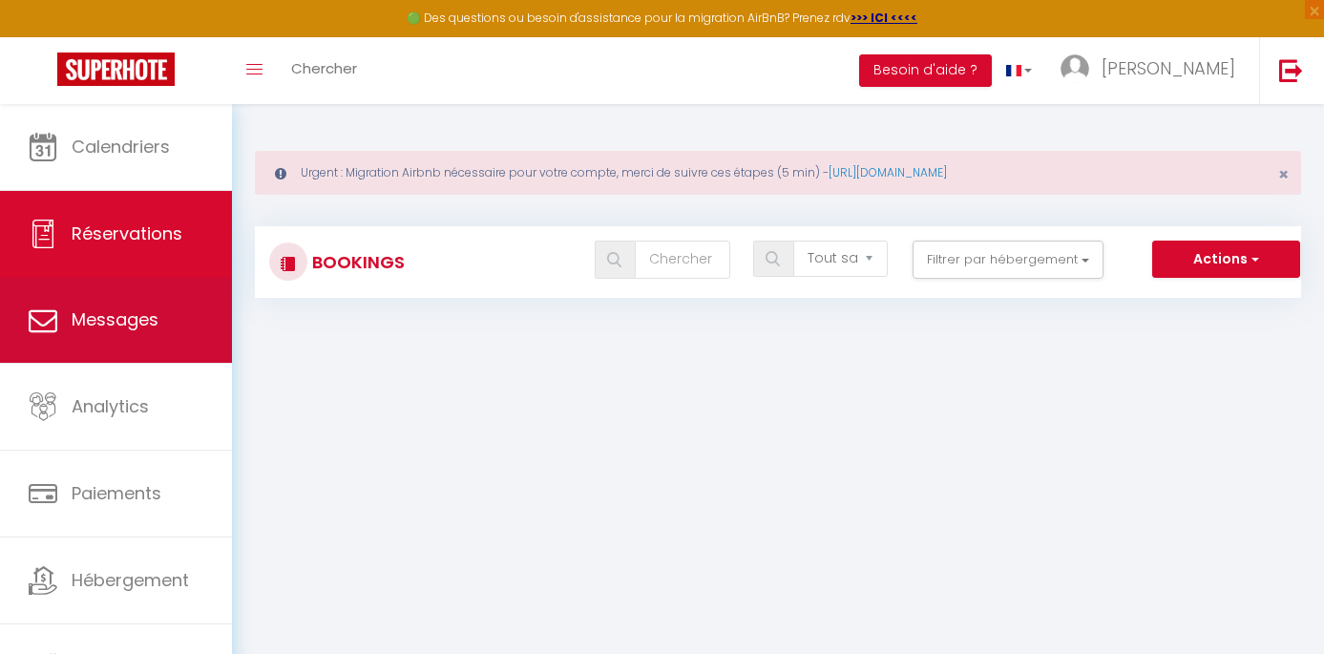
select select "message"
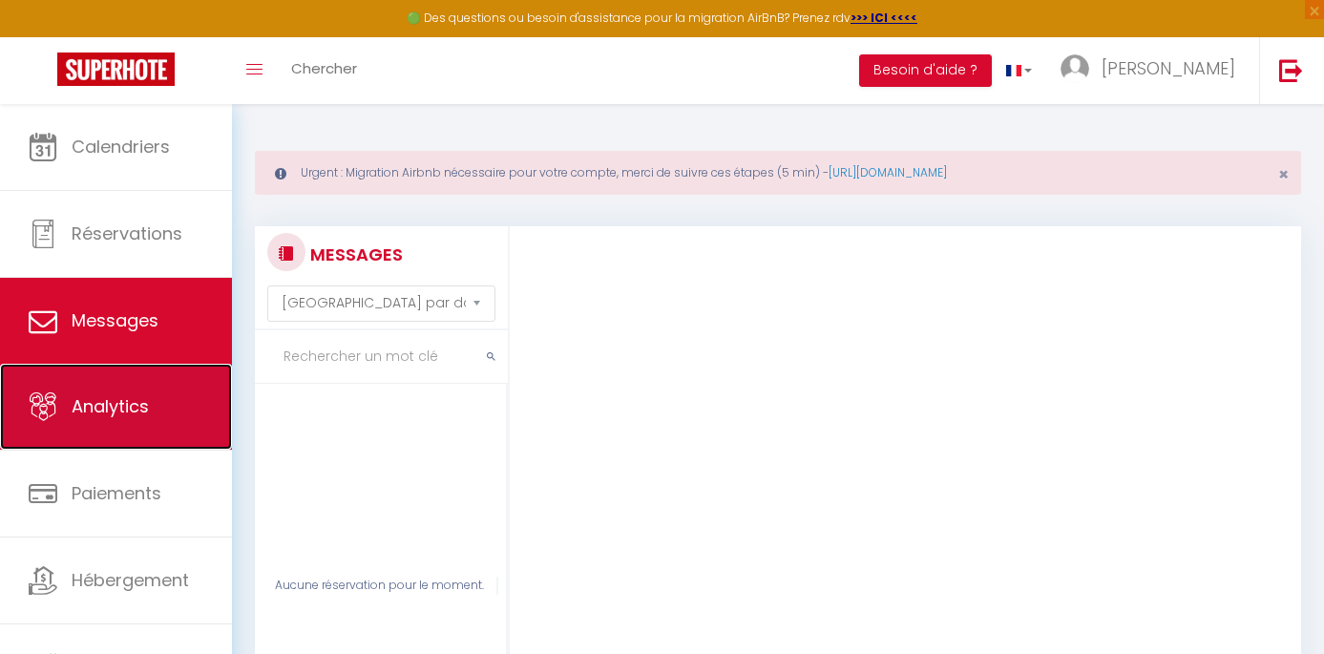
click at [84, 406] on span "Analytics" at bounding box center [110, 406] width 77 height 24
select select "2025"
select select "10"
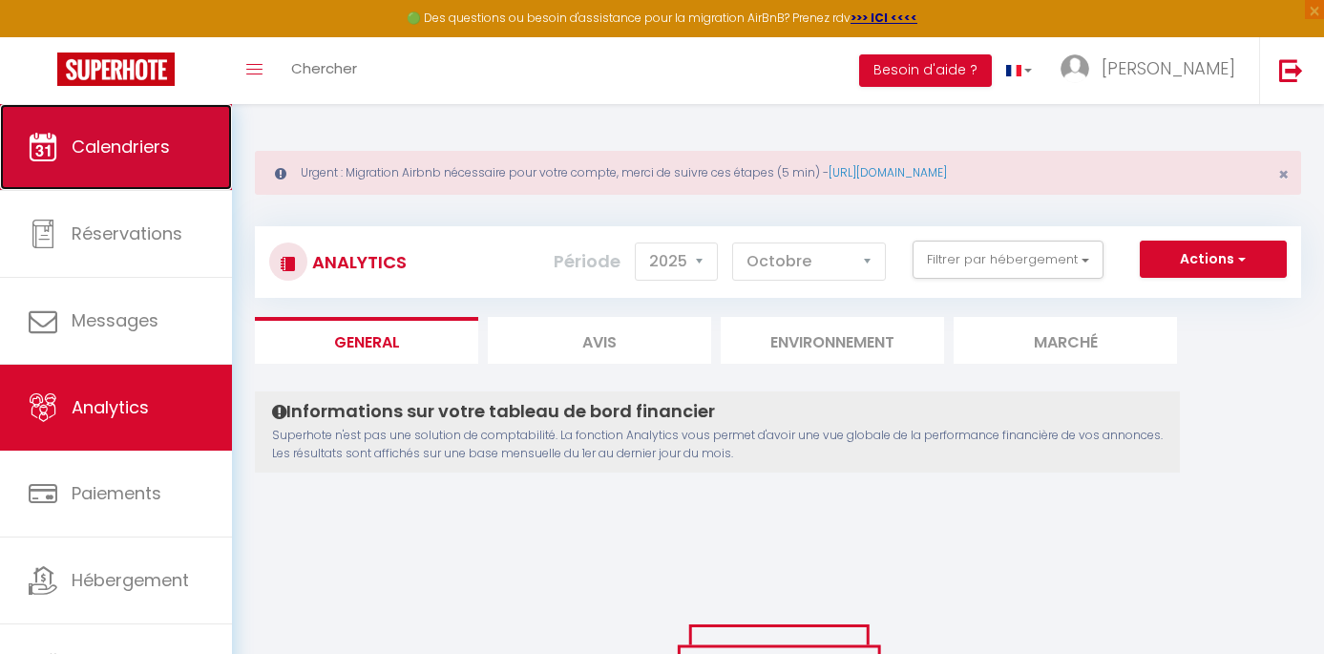
click at [157, 150] on span "Calendriers" at bounding box center [121, 147] width 98 height 24
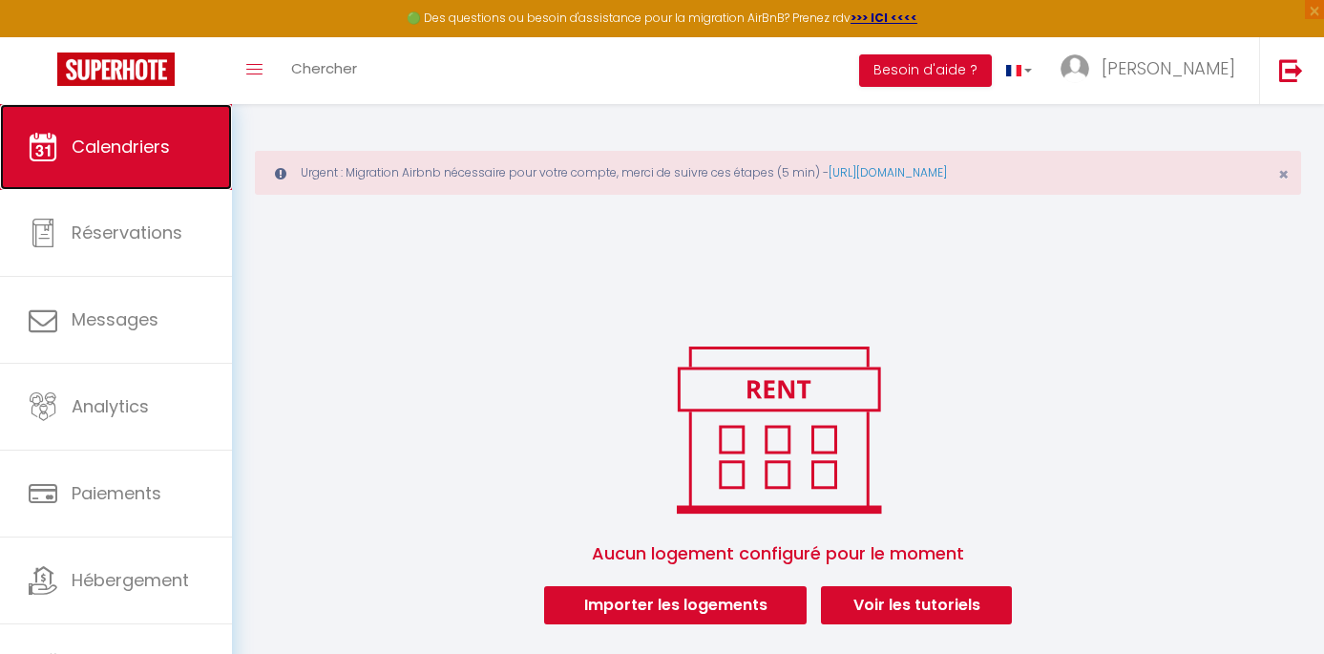
click at [109, 150] on span "Calendriers" at bounding box center [121, 147] width 98 height 24
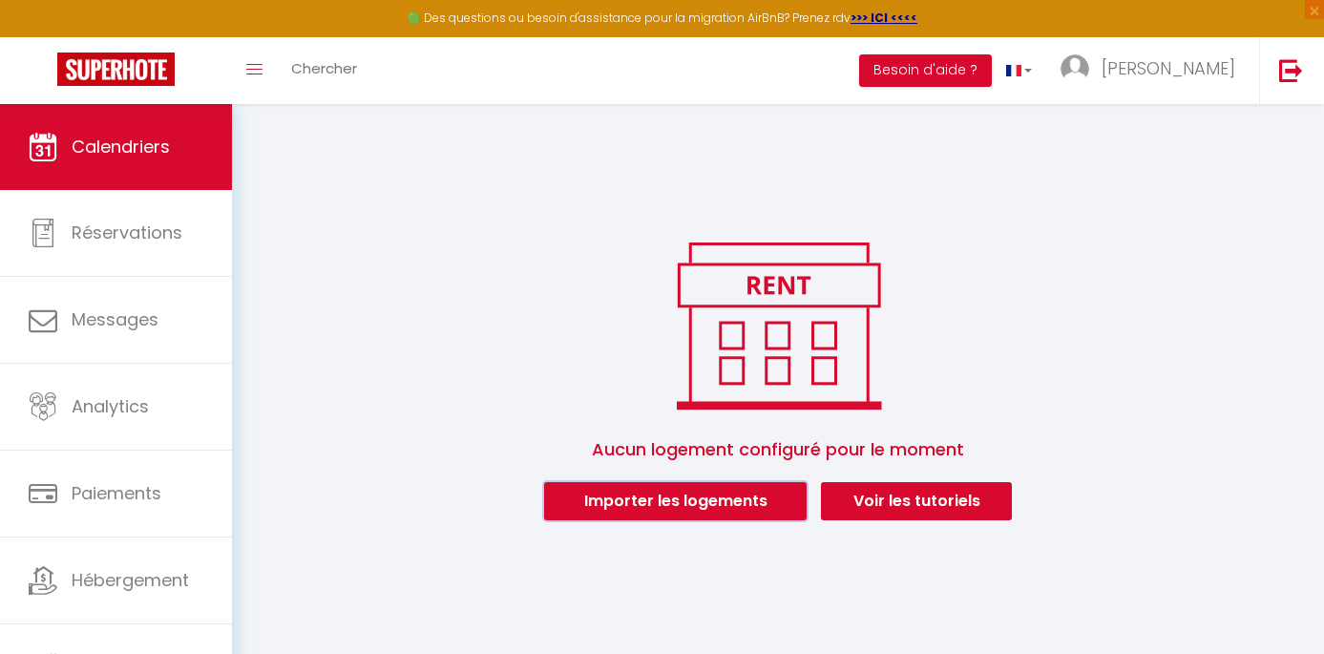
click at [611, 494] on button "Importer les logements" at bounding box center [675, 501] width 262 height 38
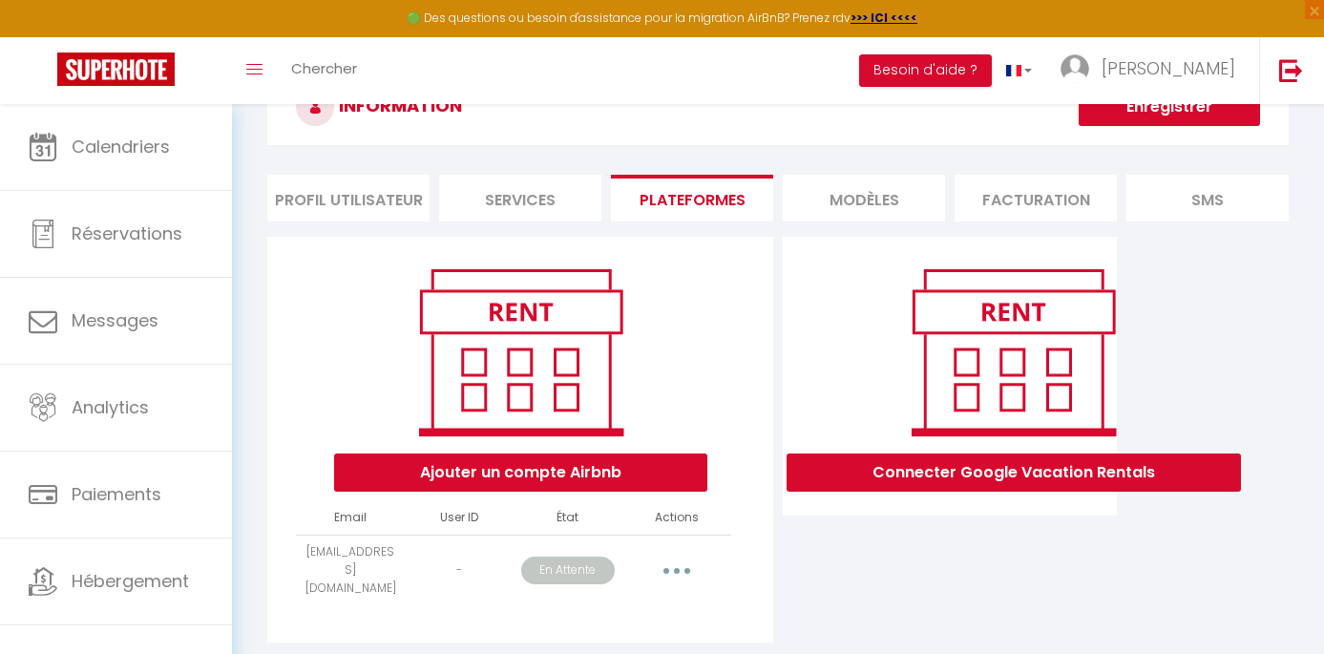
scroll to position [111, 0]
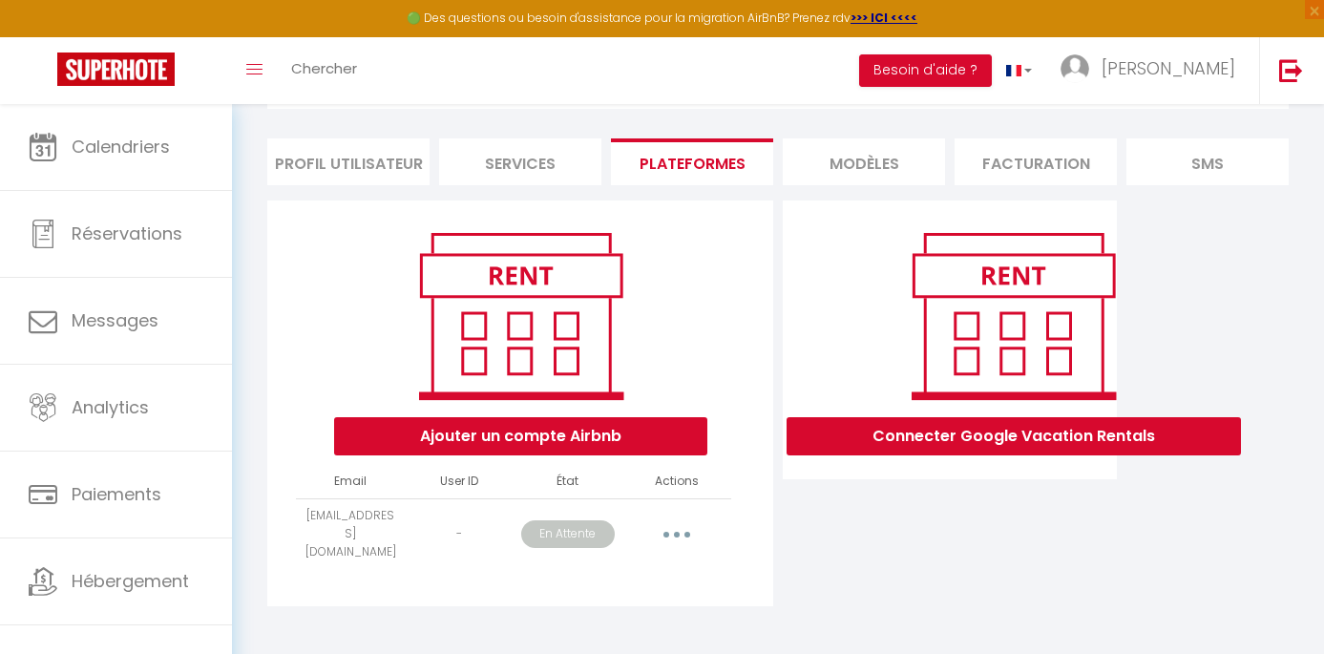
click at [560, 520] on p "En Attente" at bounding box center [568, 534] width 94 height 28
click at [683, 526] on button "button" at bounding box center [676, 533] width 53 height 31
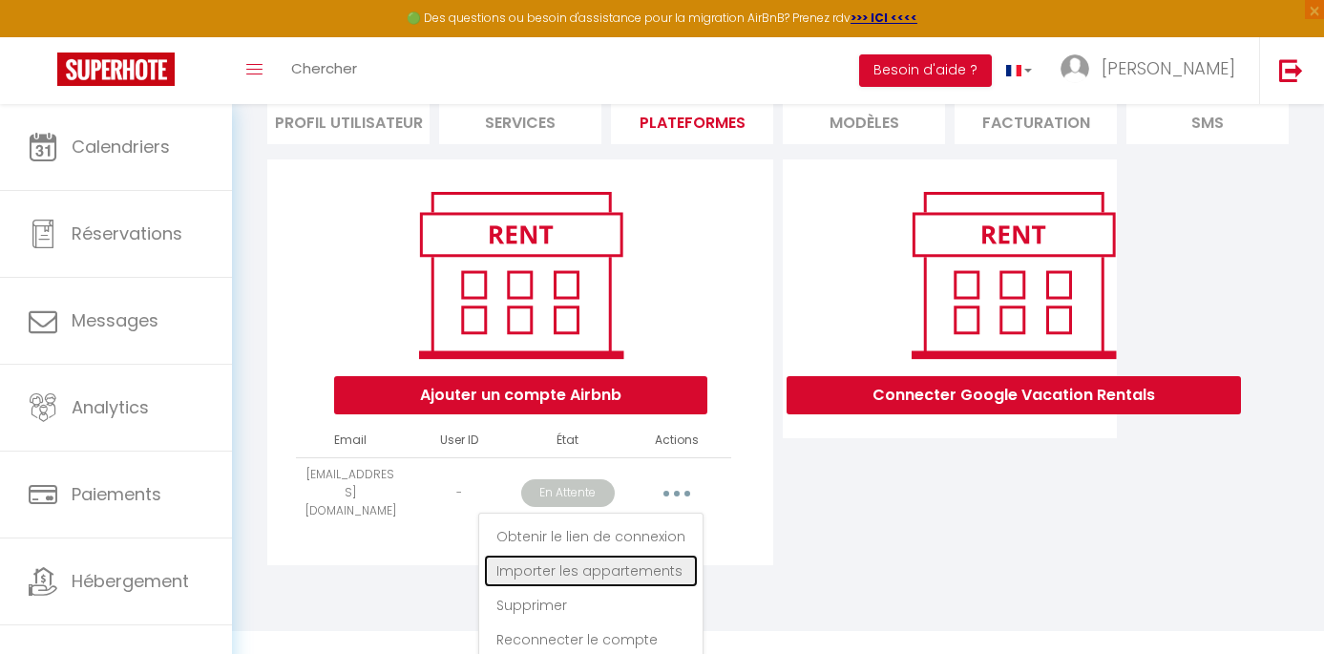
click at [580, 565] on link "Importer les appartements" at bounding box center [591, 571] width 214 height 32
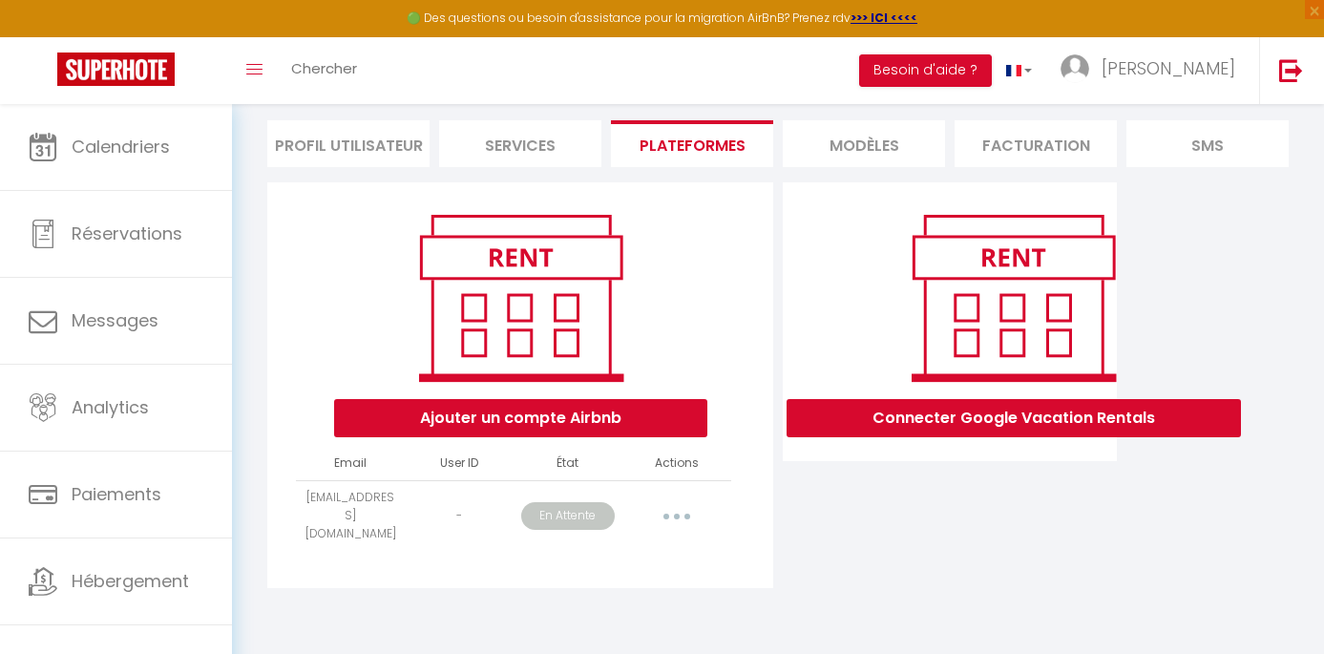
scroll to position [111, 0]
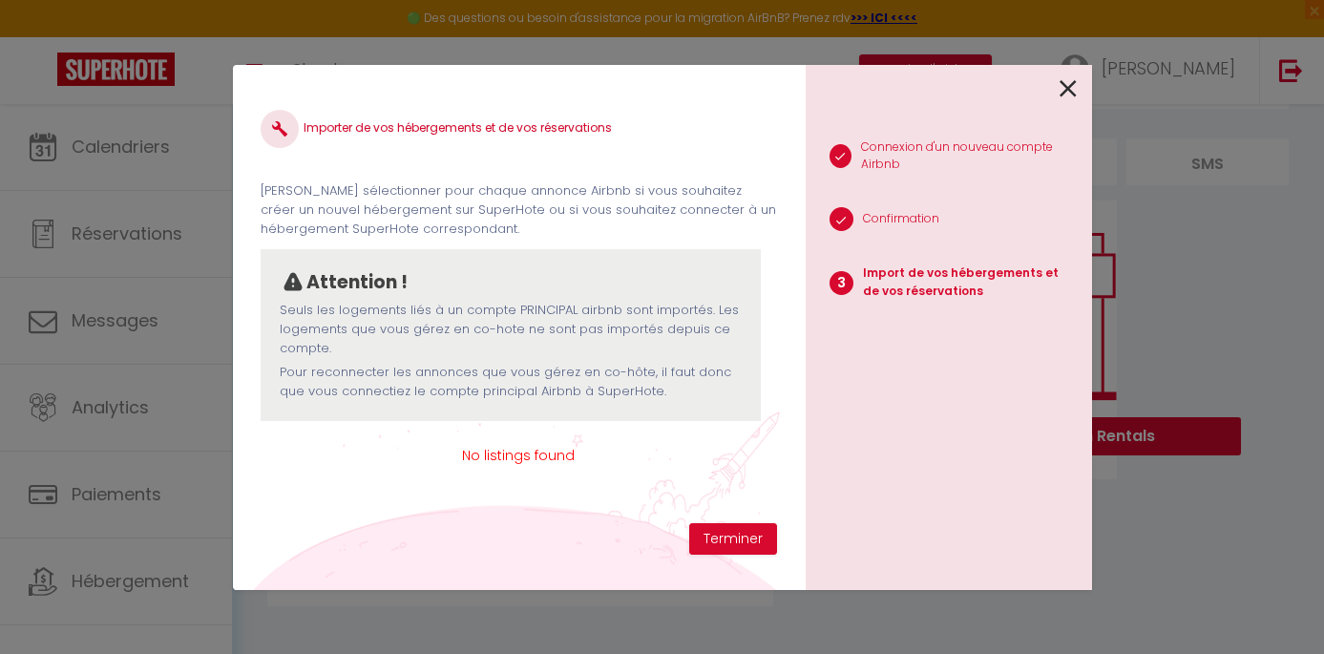
click at [1075, 87] on icon at bounding box center [1067, 88] width 17 height 29
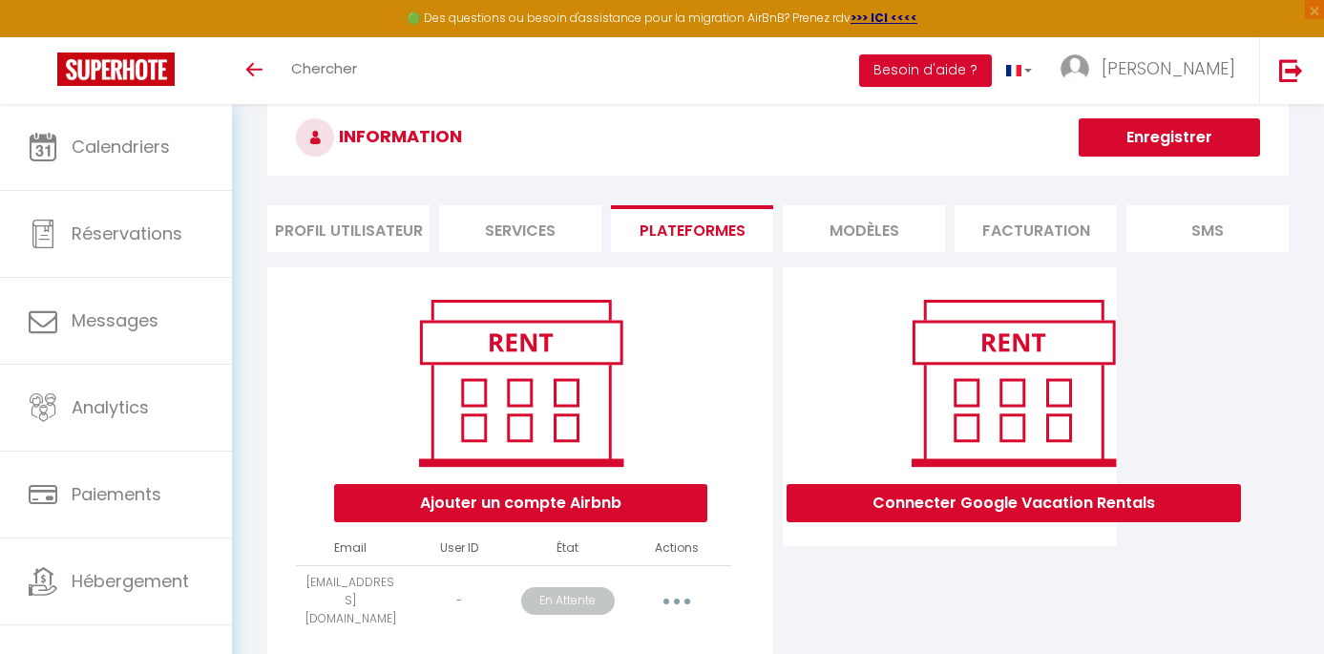
scroll to position [111, 0]
